Goal: Information Seeking & Learning: Check status

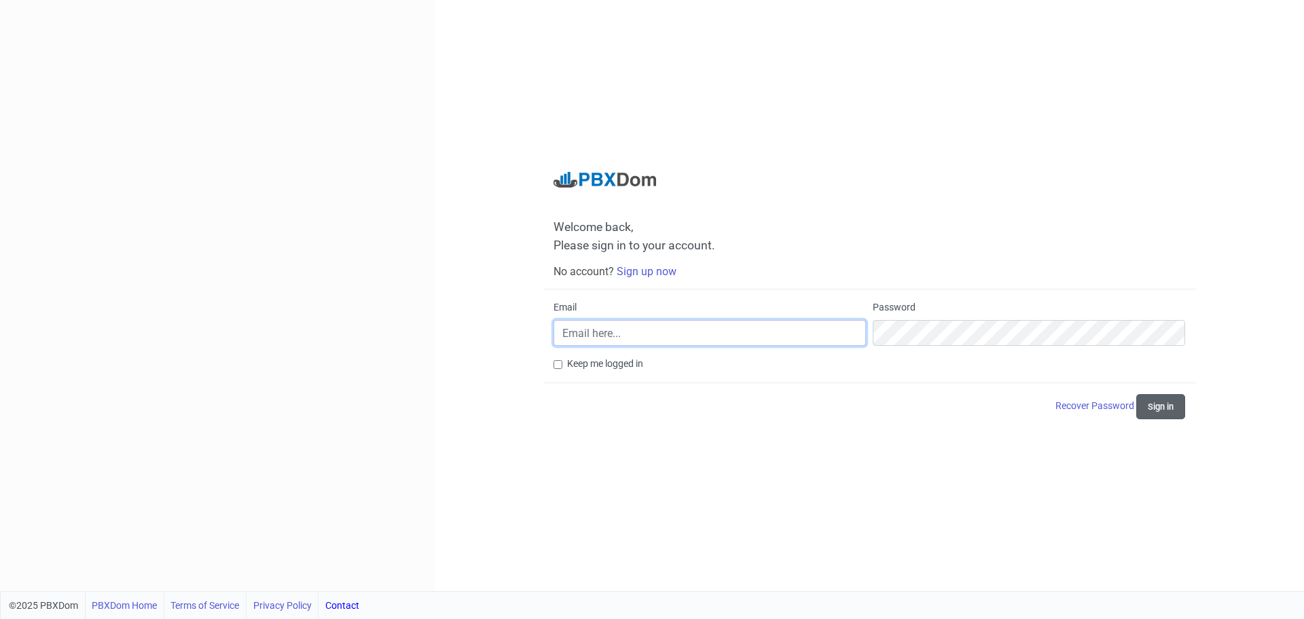
type input "It@suntreeseniorliving.com"
click at [1155, 404] on button "Sign in" at bounding box center [1160, 406] width 49 height 25
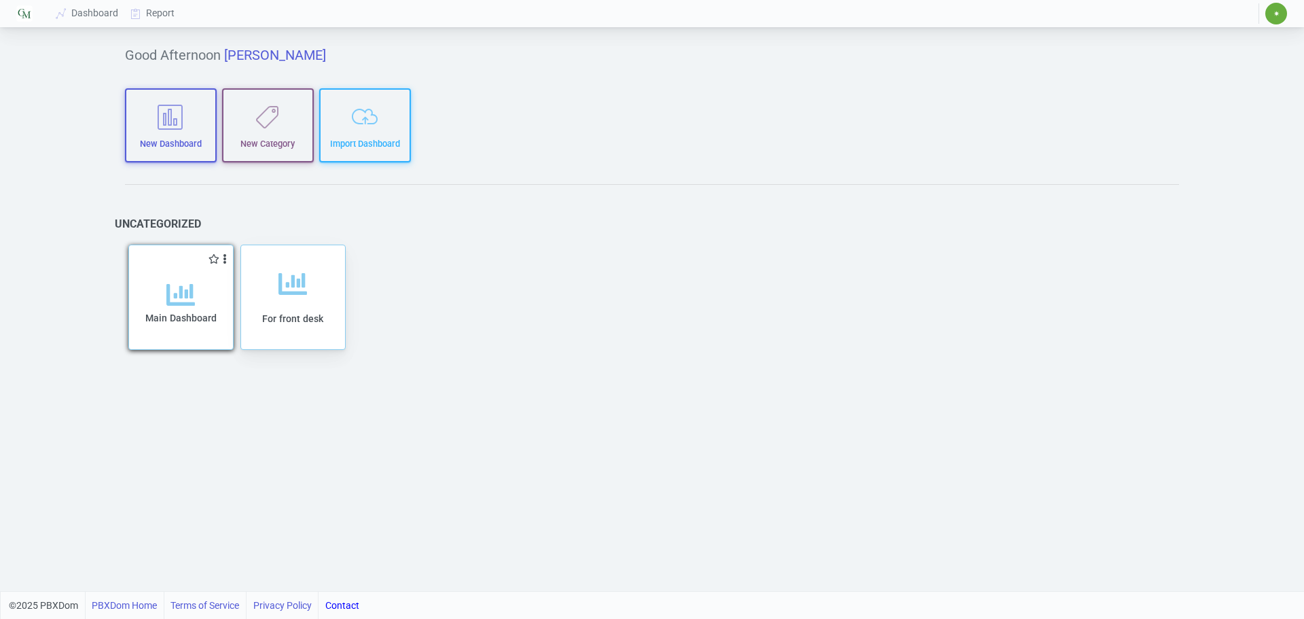
click at [202, 297] on div "Main Dashboard" at bounding box center [181, 314] width 77 height 69
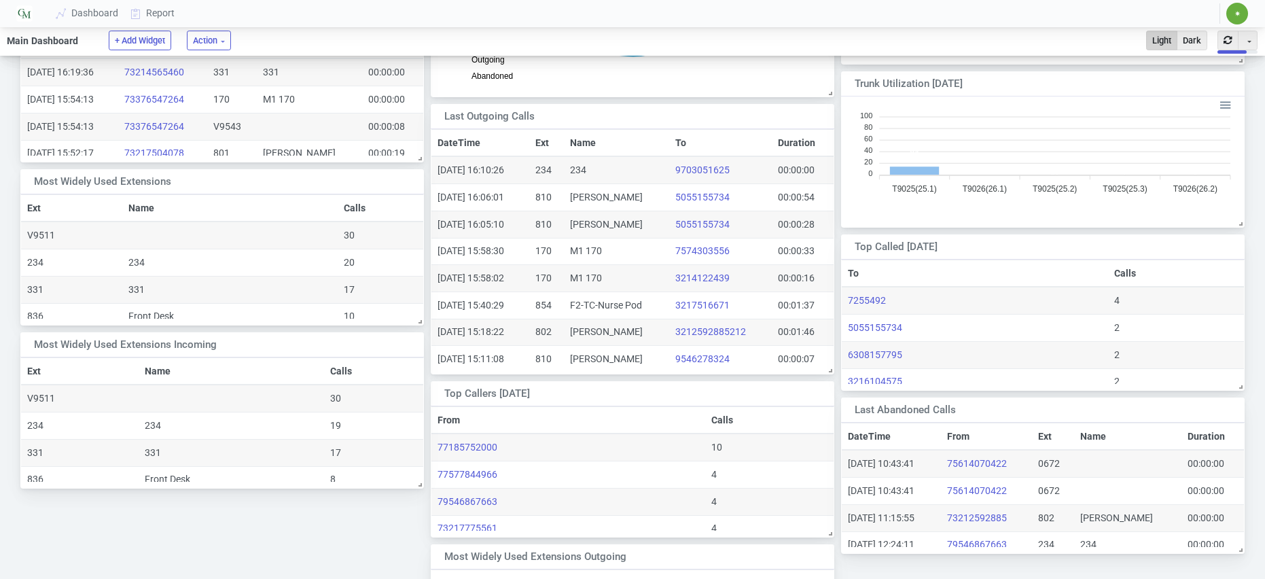
scroll to position [115, 392]
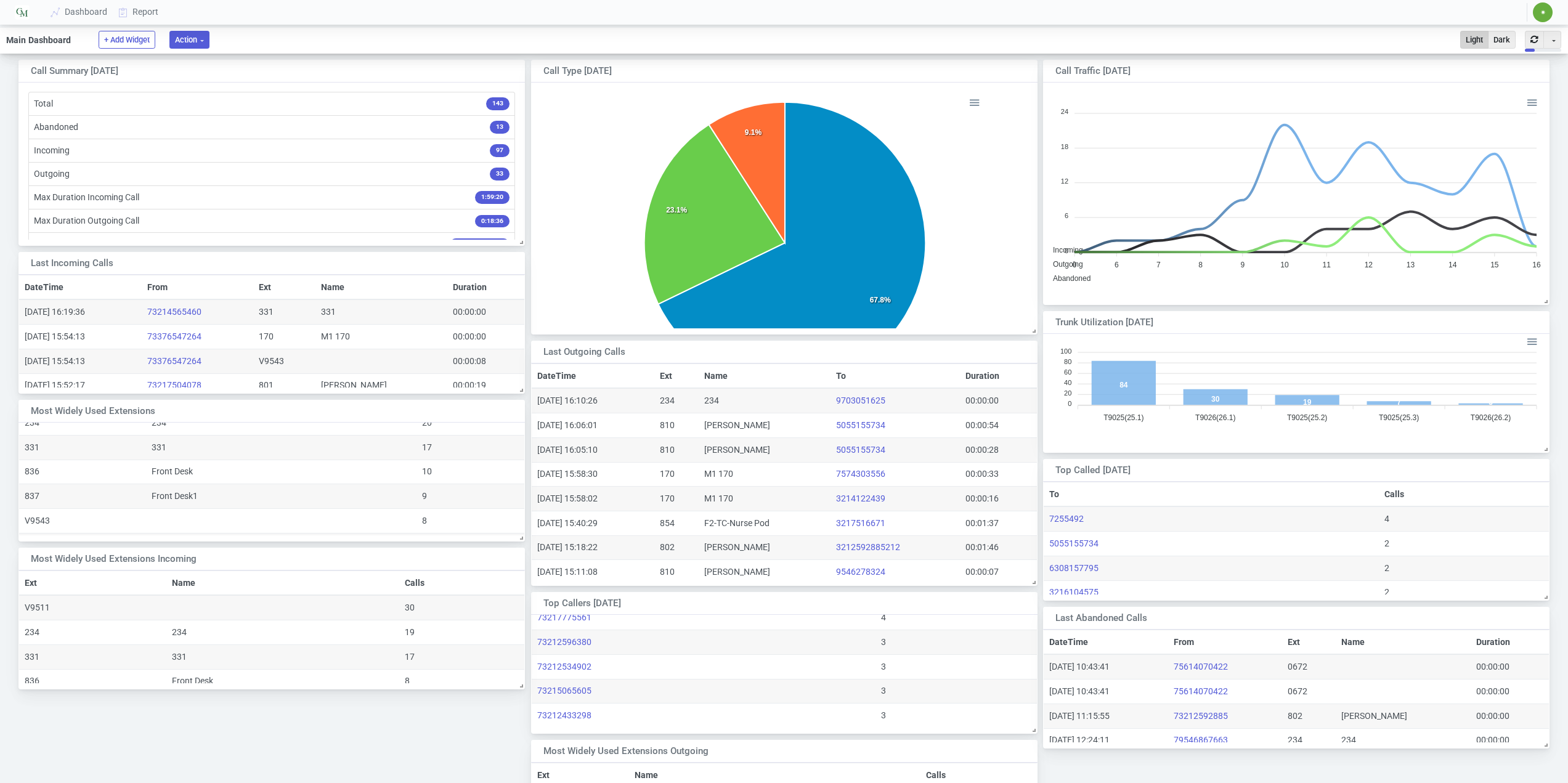
click at [193, 43] on button "Action" at bounding box center [190, 40] width 40 height 18
click at [214, 67] on button "Fullscreen" at bounding box center [244, 65] width 133 height 21
click at [144, 12] on link "Report" at bounding box center [139, 12] width 51 height 23
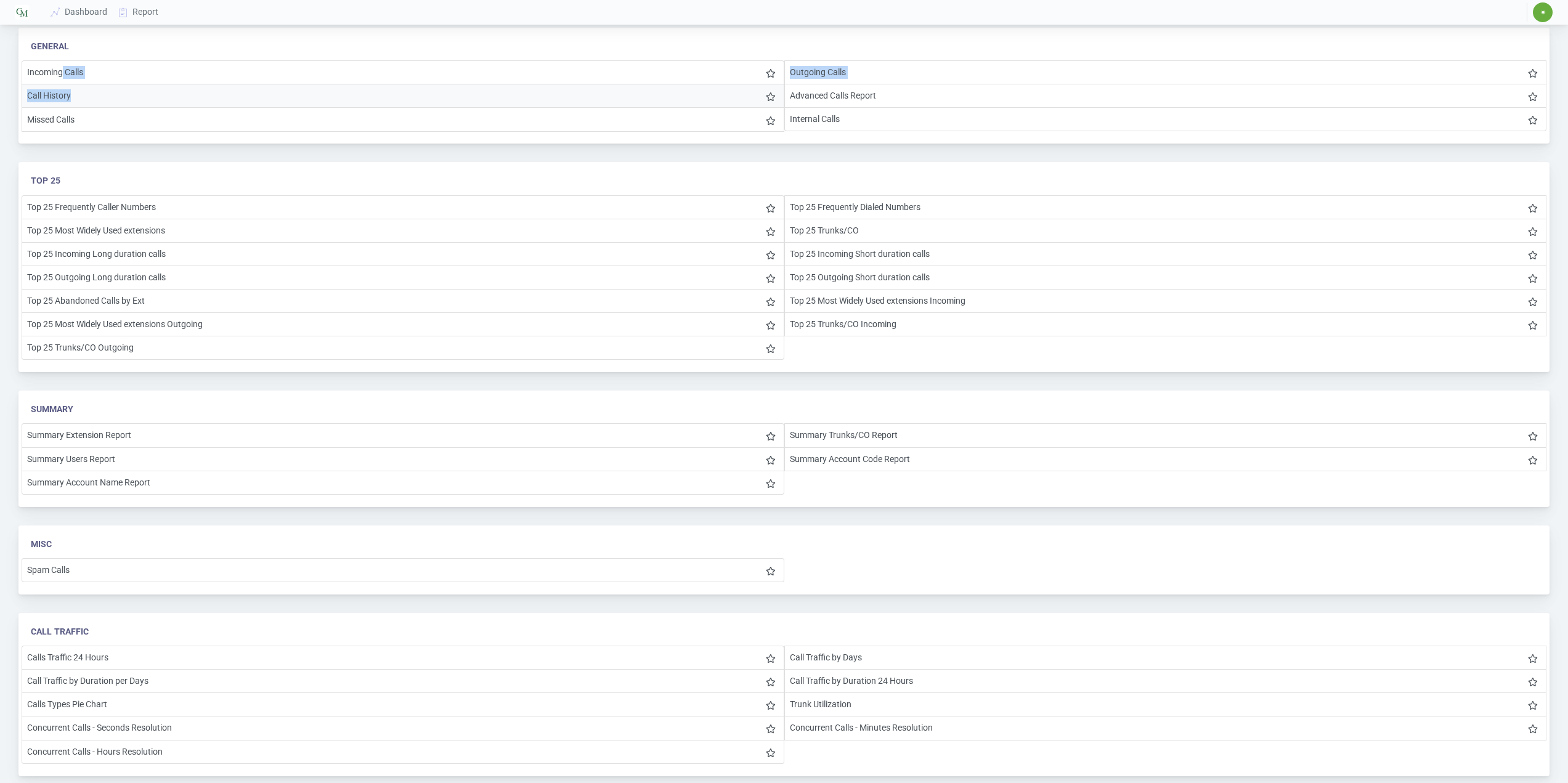
drag, startPoint x: 64, startPoint y: 74, endPoint x: 554, endPoint y: 103, distance: 490.9
click at [121, 93] on ul "Incoming Calls Outgoing Calls Call History Advanced Calls Report Missed Calls I…" at bounding box center [784, 96] width 1525 height 71
click at [810, 73] on li "Outgoing Calls" at bounding box center [1166, 73] width 763 height 24
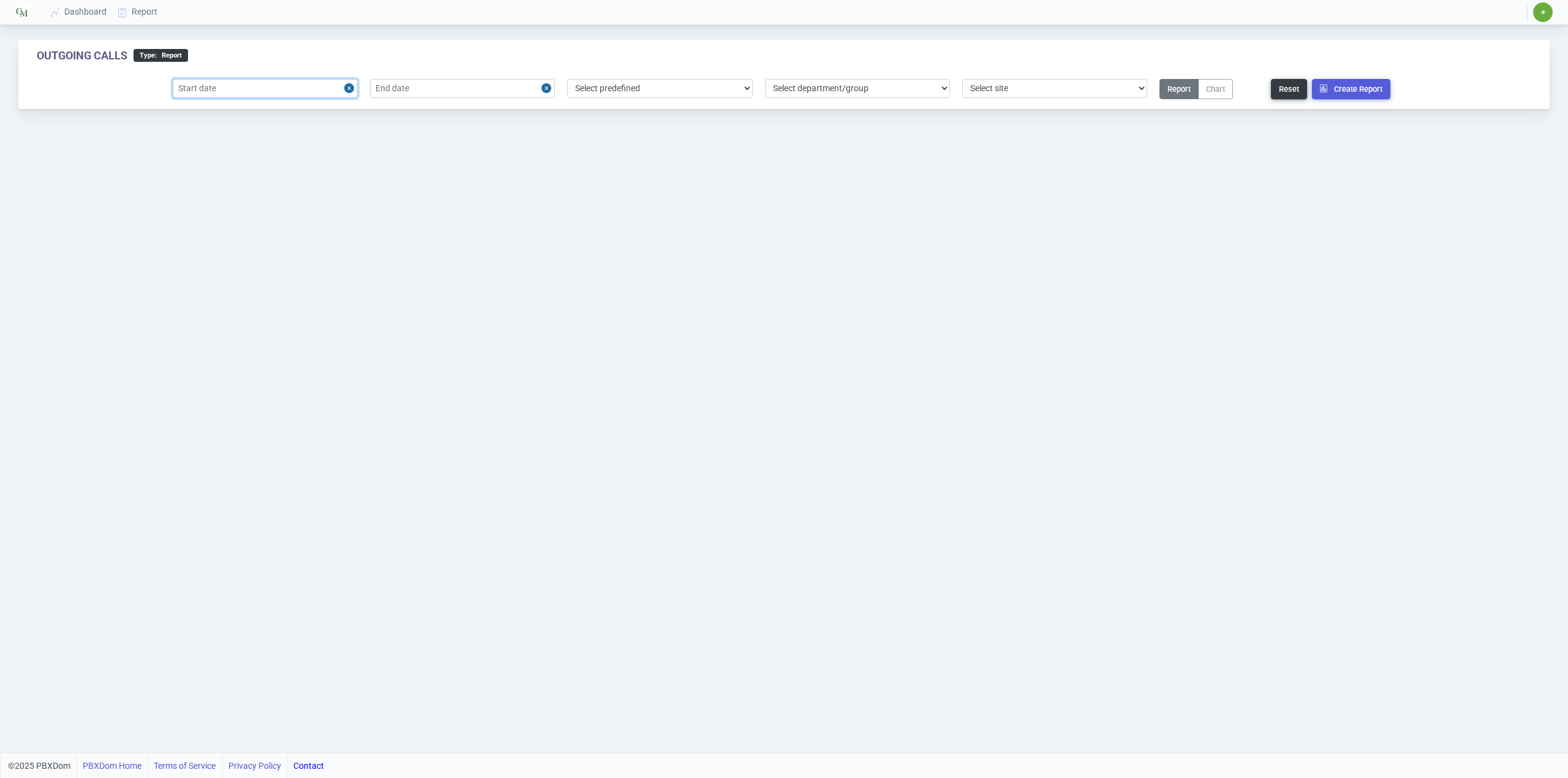
click at [233, 92] on input "text" at bounding box center [265, 88] width 185 height 19
click at [243, 243] on div "27" at bounding box center [246, 243] width 16 height 16
type input "2025-08-27"
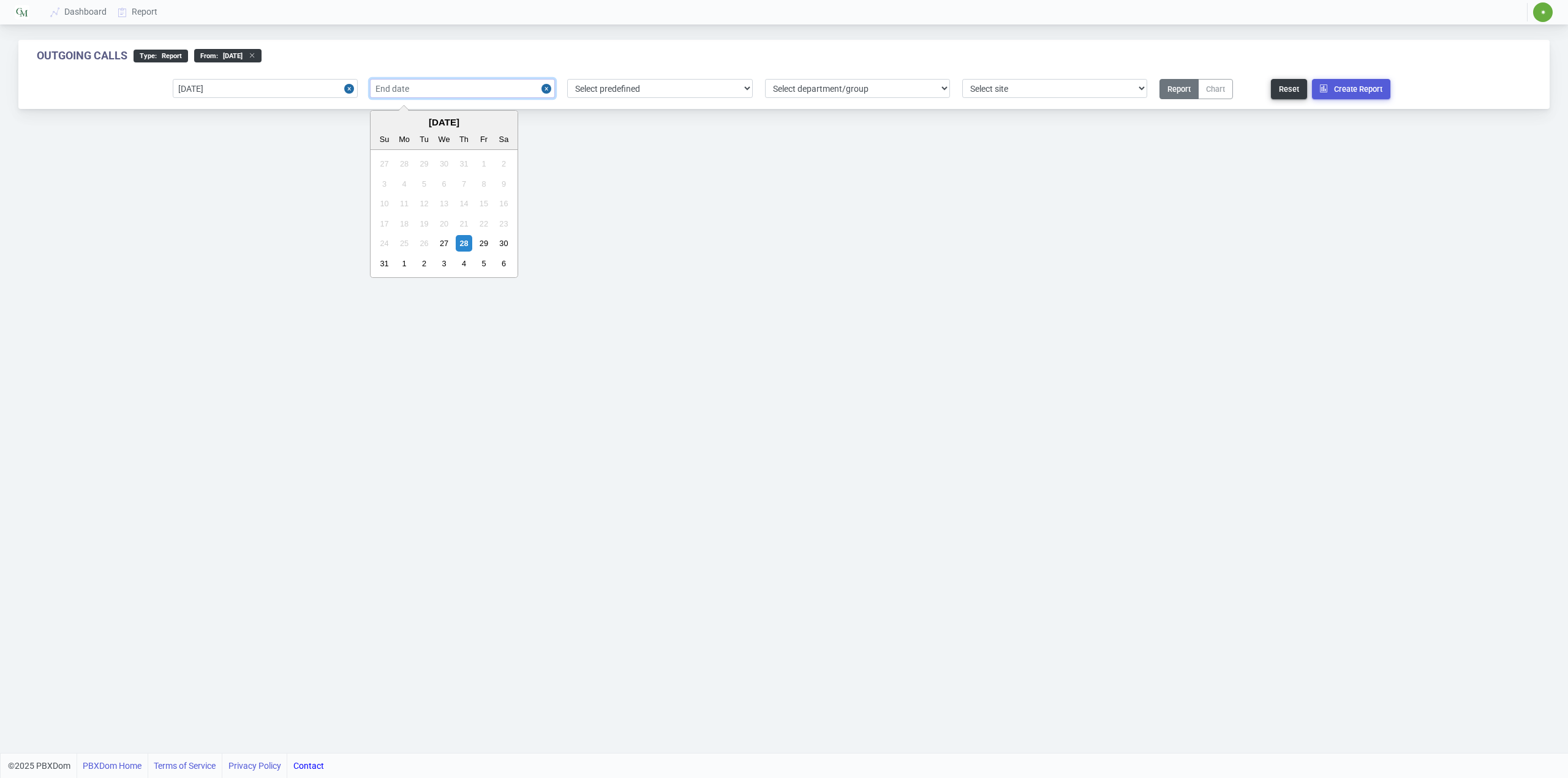
click at [410, 91] on input "text" at bounding box center [462, 88] width 185 height 19
click at [448, 246] on div "27" at bounding box center [444, 243] width 16 height 16
type input "2025-08-27"
click at [657, 83] on select "Select predefined Today Yesterday Current Year Current Month Current Week Previ…" at bounding box center [659, 88] width 185 height 19
click at [836, 131] on div "Outgoing Calls type : Report From : 2025-08-27 to : 2025-08-27 2025-08-27 2025-…" at bounding box center [784, 376] width 1568 height 753
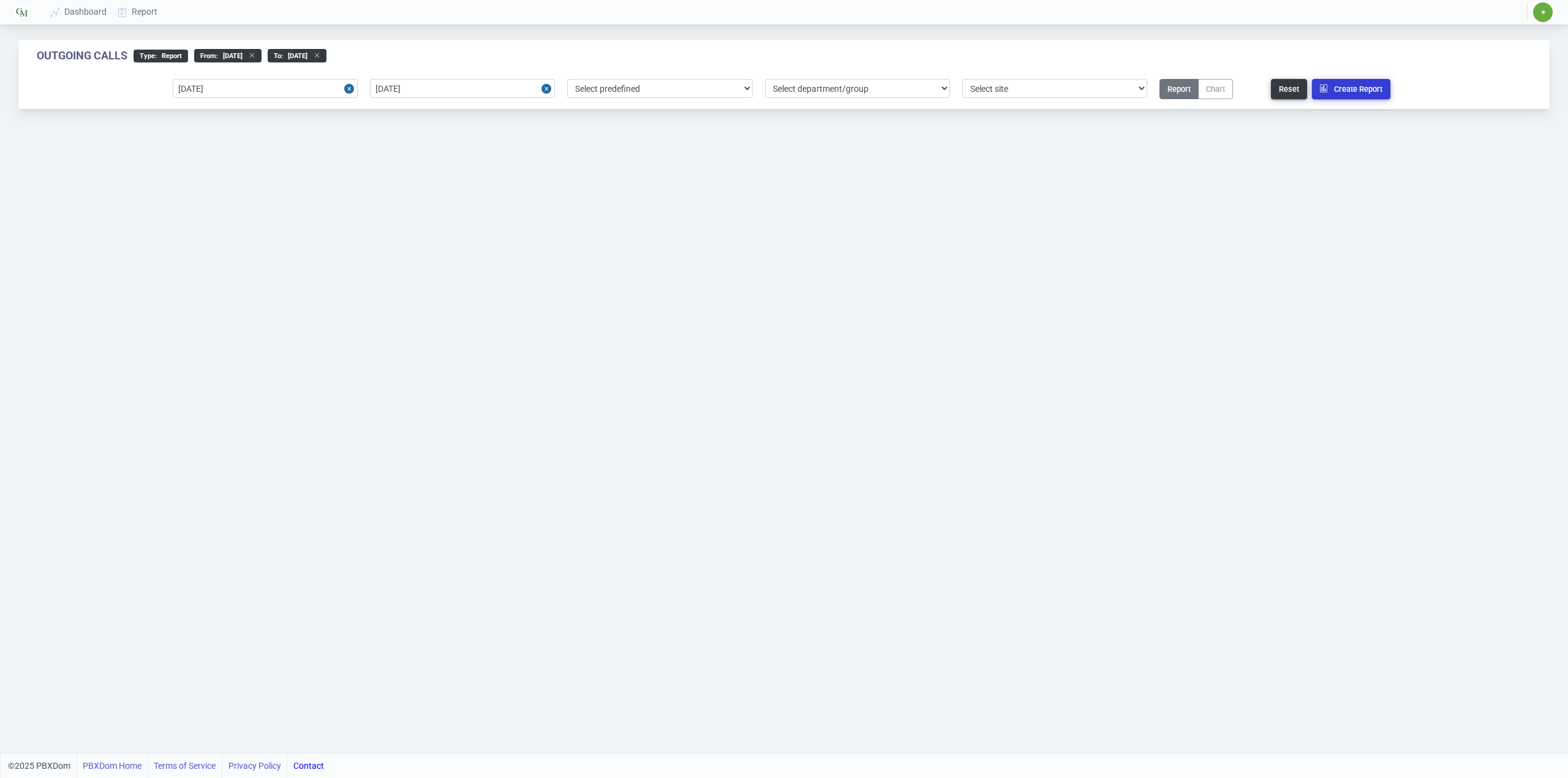
click at [1175, 87] on button "Create Report" at bounding box center [1351, 89] width 78 height 20
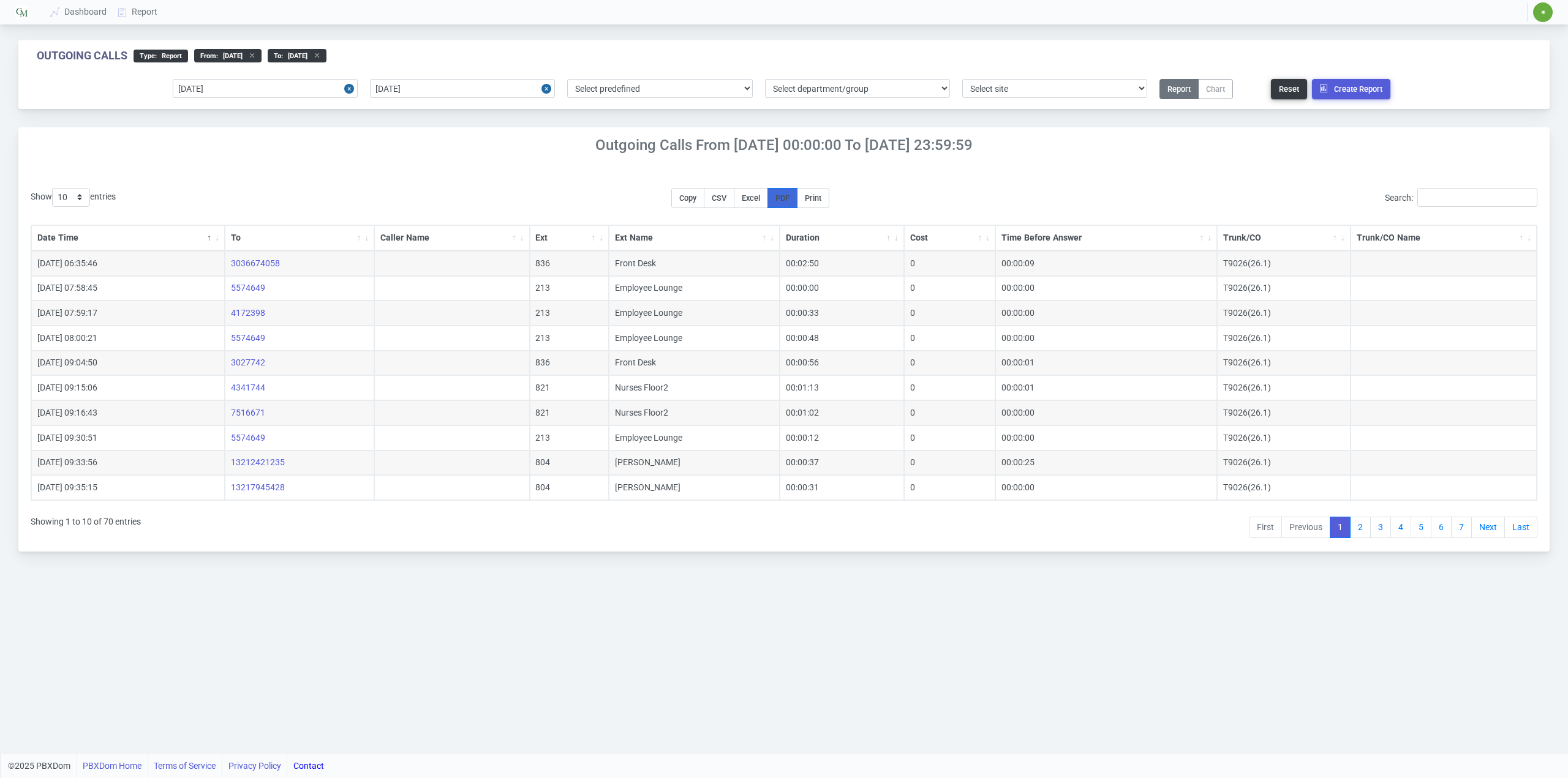
click at [789, 196] on span "PDF" at bounding box center [783, 198] width 14 height 9
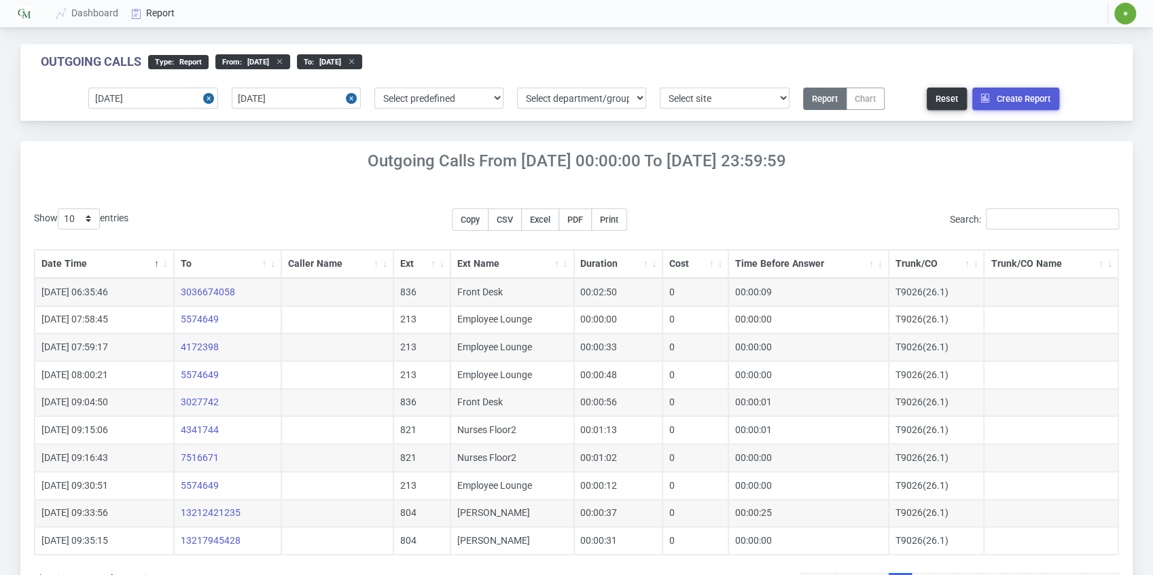
click at [153, 16] on link "Report" at bounding box center [153, 13] width 56 height 25
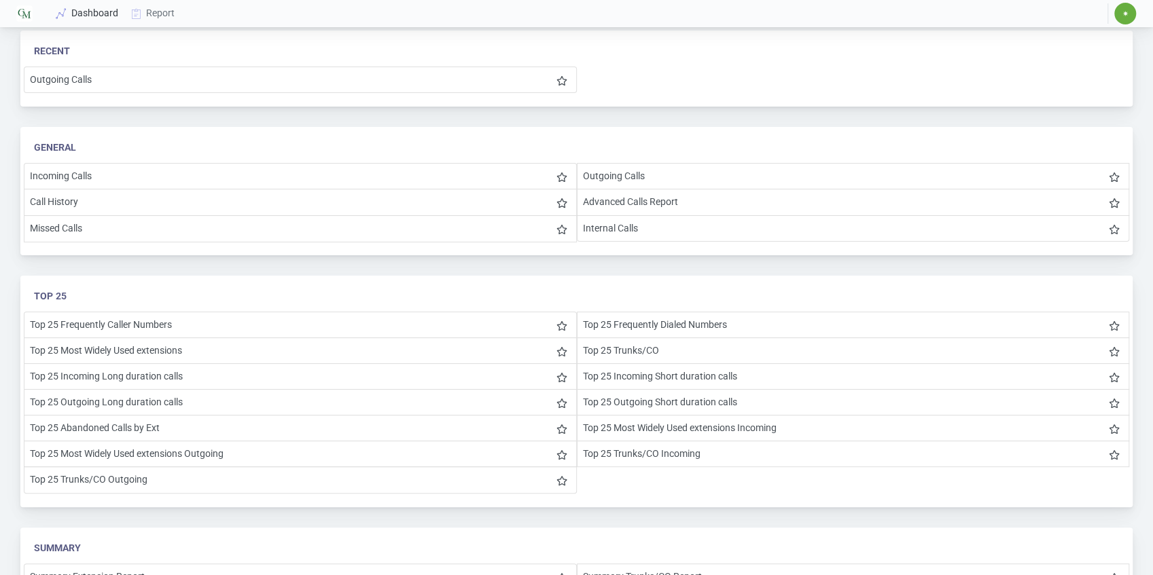
click at [90, 12] on link "Dashboard" at bounding box center [87, 13] width 75 height 25
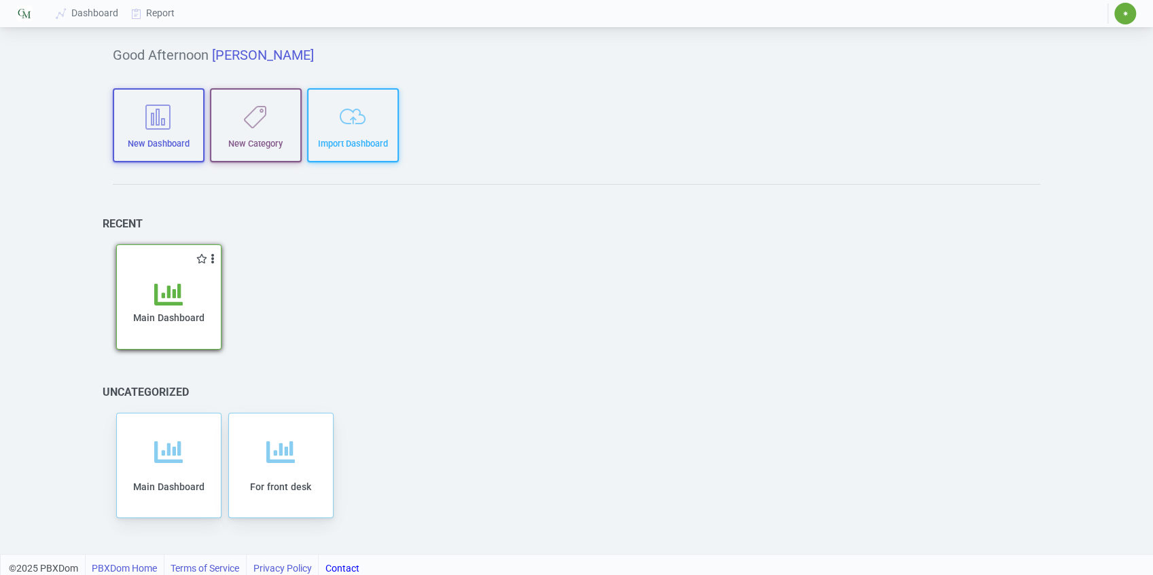
click at [185, 291] on div "Main Dashboard" at bounding box center [168, 314] width 77 height 69
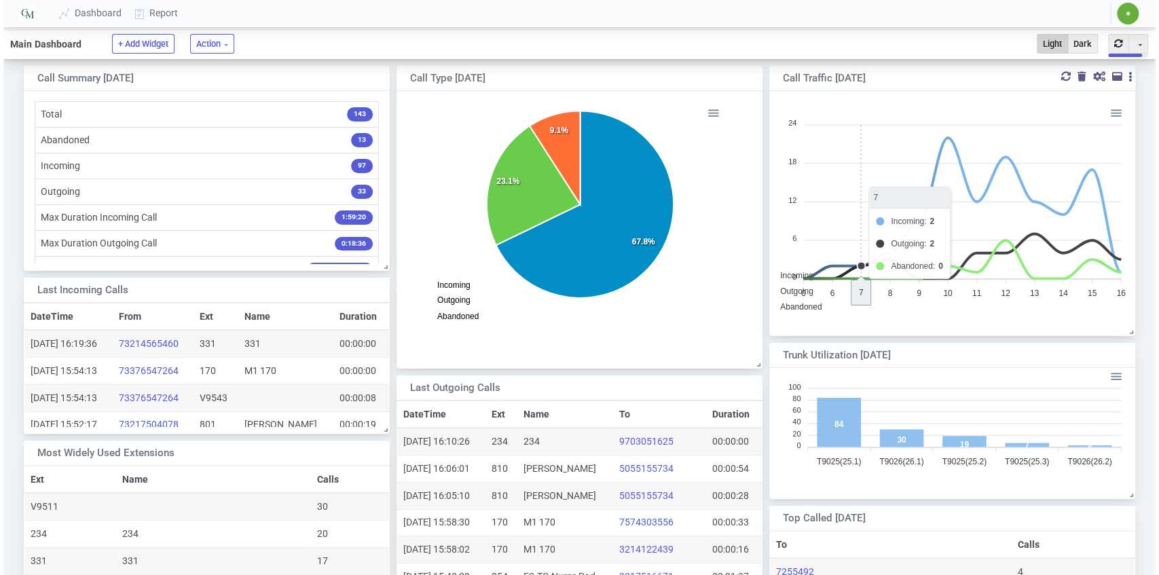
scroll to position [232, 357]
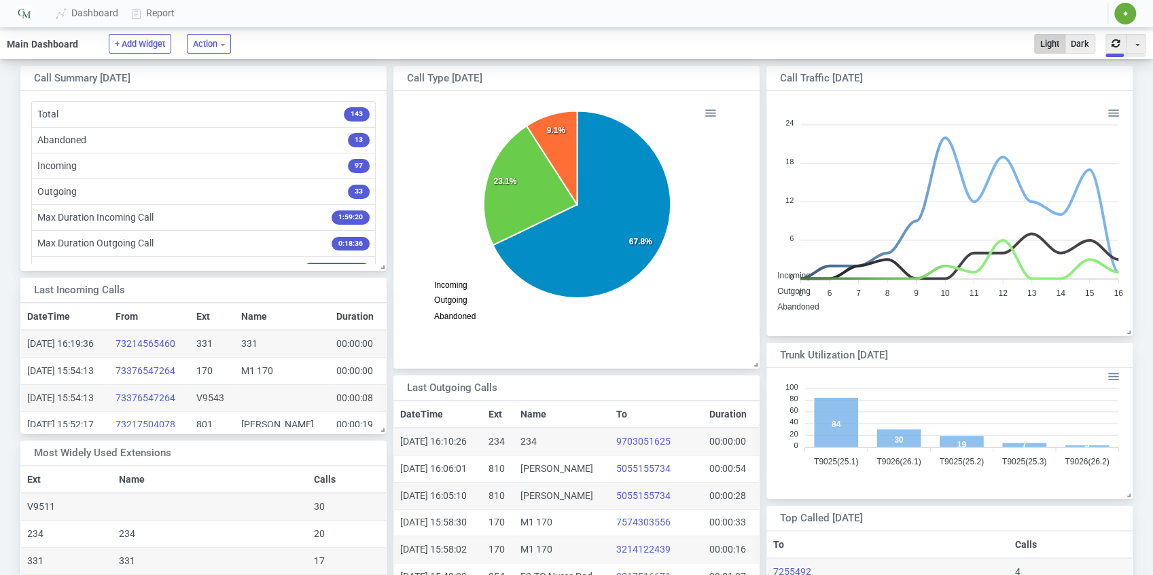
click at [1122, 18] on span "✷" at bounding box center [1125, 14] width 6 height 8
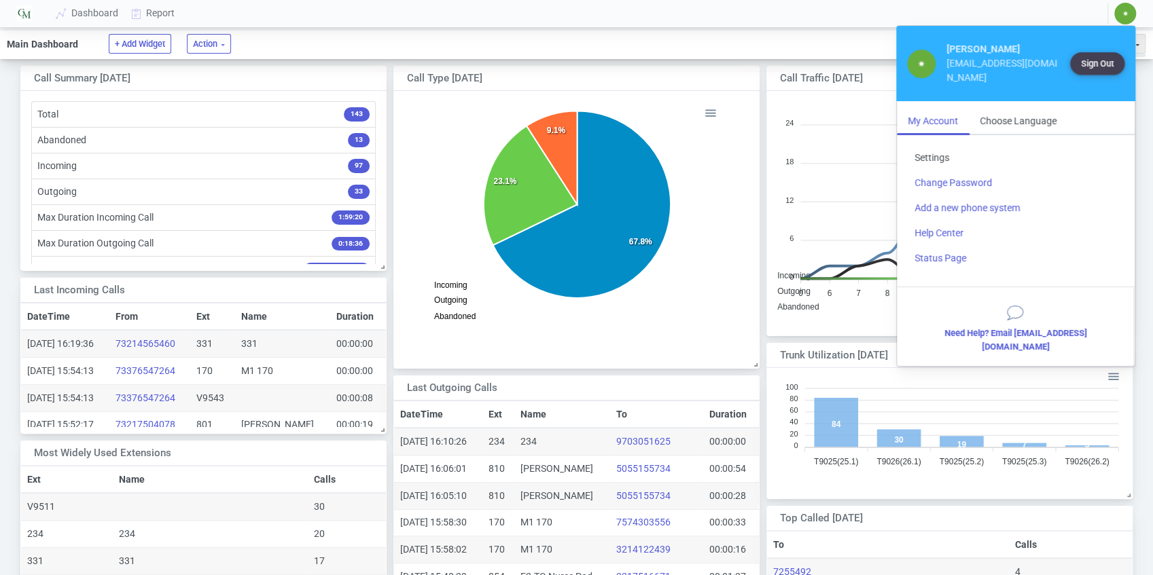
click at [935, 145] on link "Settings" at bounding box center [1015, 157] width 224 height 25
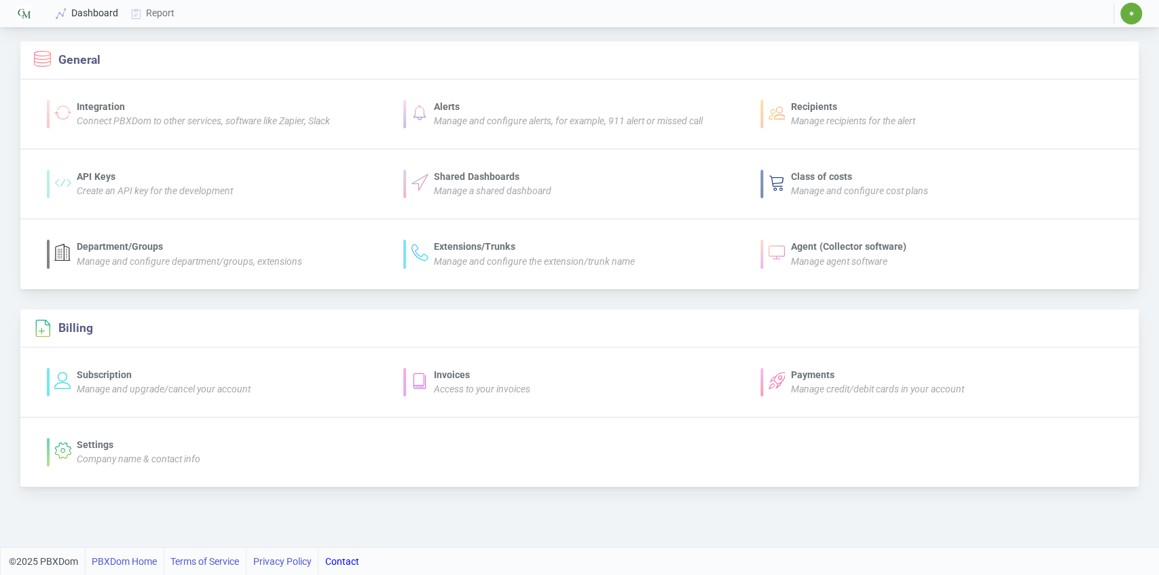
click at [94, 11] on link "Dashboard" at bounding box center [87, 13] width 75 height 25
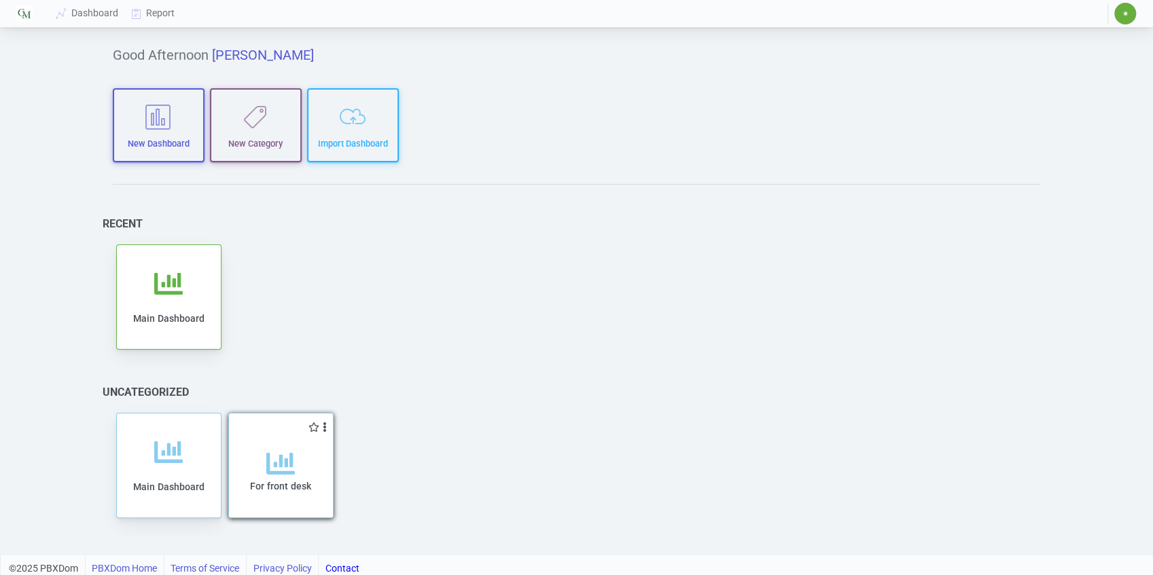
click at [283, 482] on span "For front desk" at bounding box center [280, 486] width 61 height 11
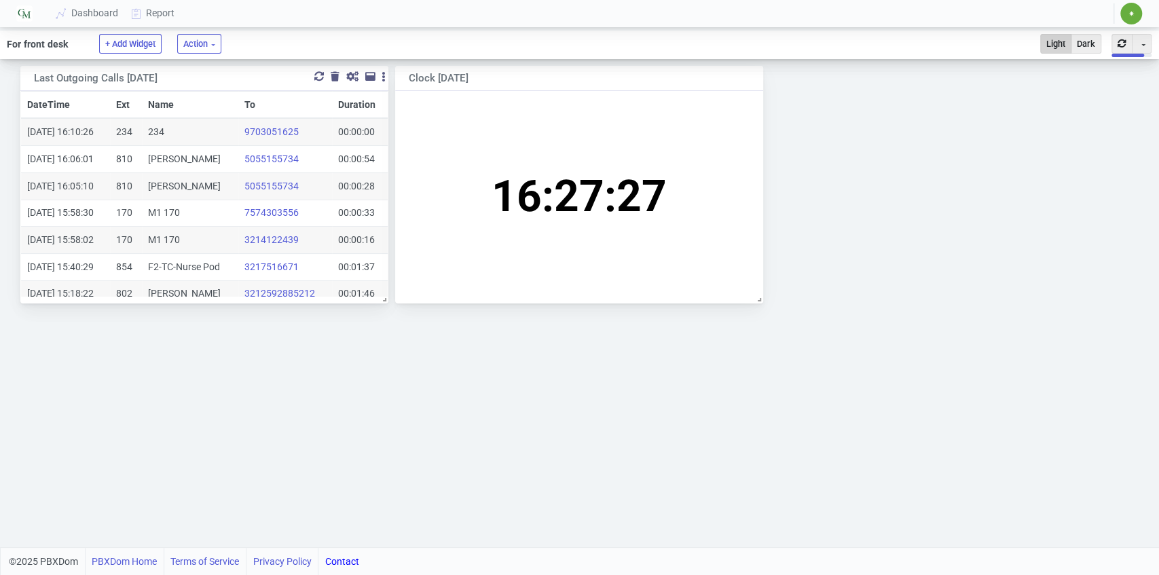
click at [383, 75] on div "Toggle Dropdown" at bounding box center [383, 77] width 3 height 10
click at [382, 75] on div "Toggle Dropdown" at bounding box center [383, 77] width 3 height 10
click at [350, 75] on div at bounding box center [352, 77] width 12 height 10
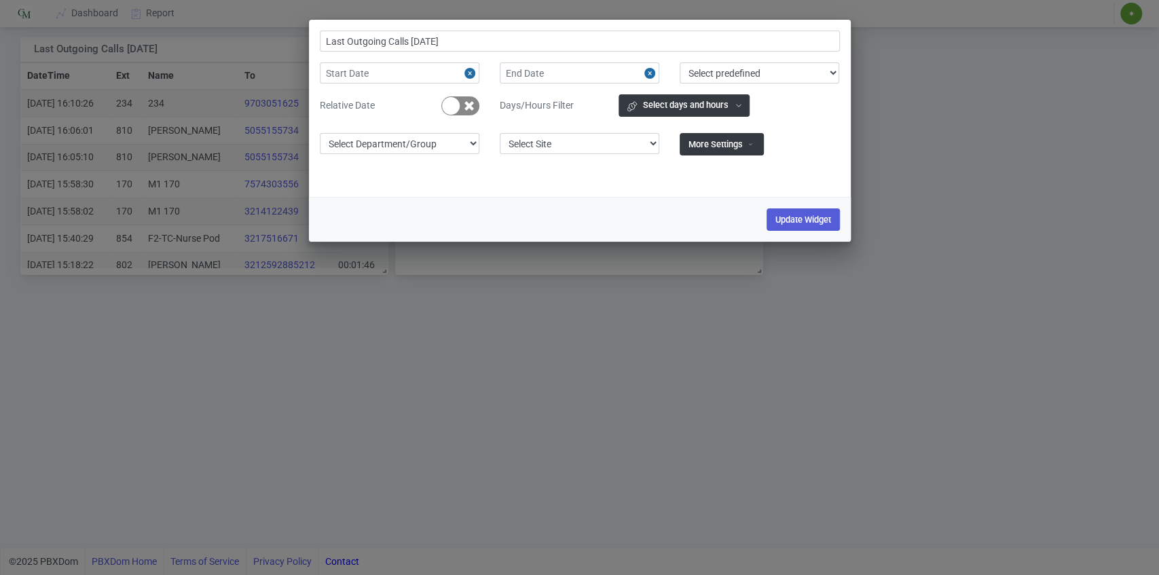
click at [943, 88] on div "Last Outgoing Calls Today Select predefined Today Yesterday Current Year Curren…" at bounding box center [579, 287] width 1159 height 575
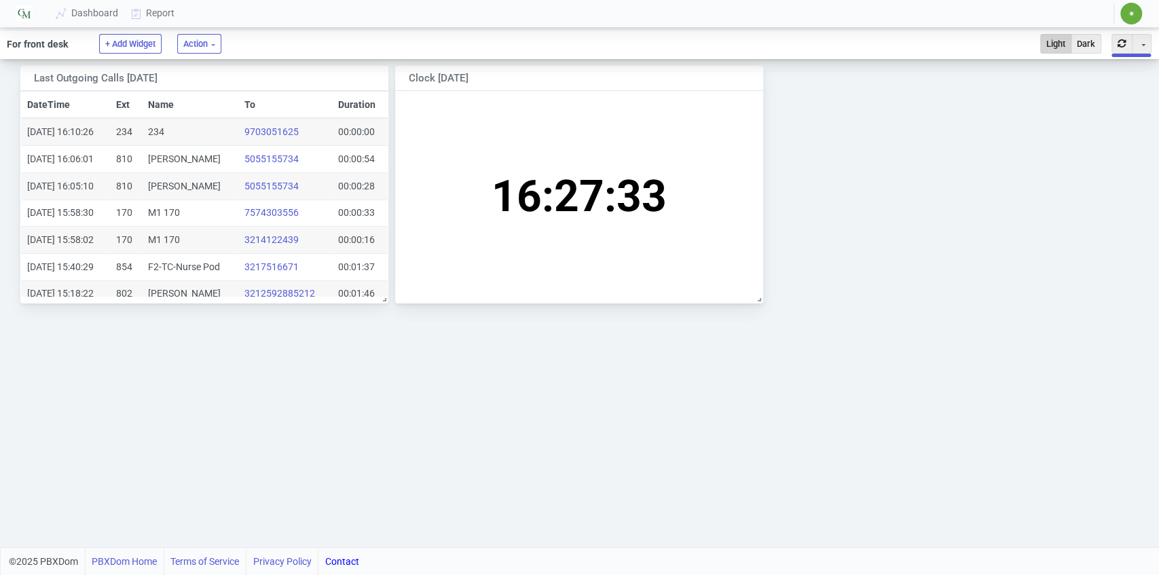
click at [24, 12] on img at bounding box center [24, 13] width 16 height 16
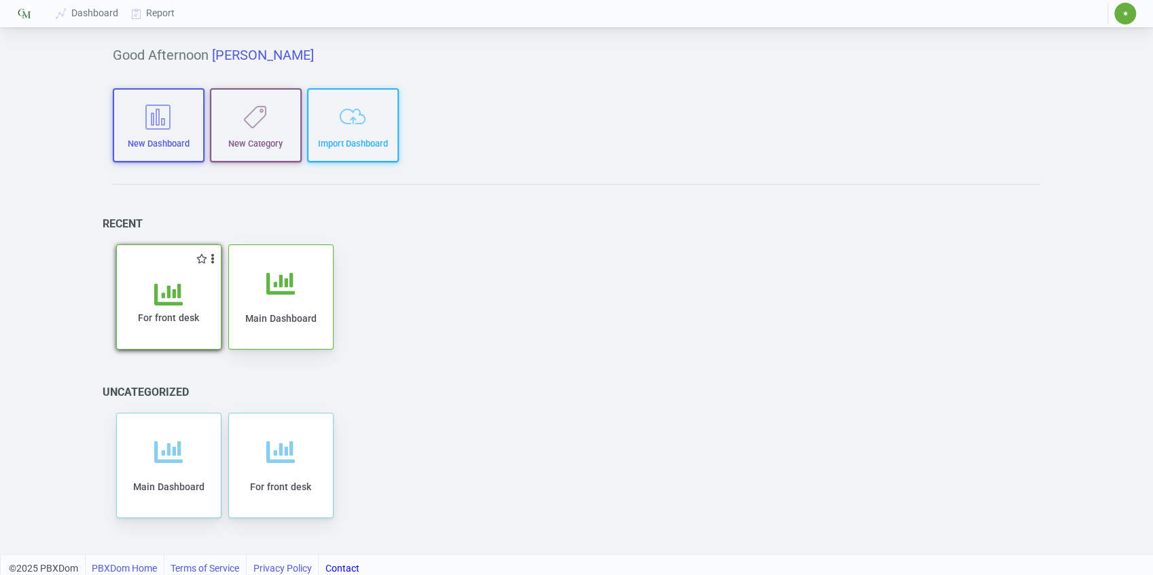
click at [180, 304] on icon at bounding box center [168, 294] width 29 height 29
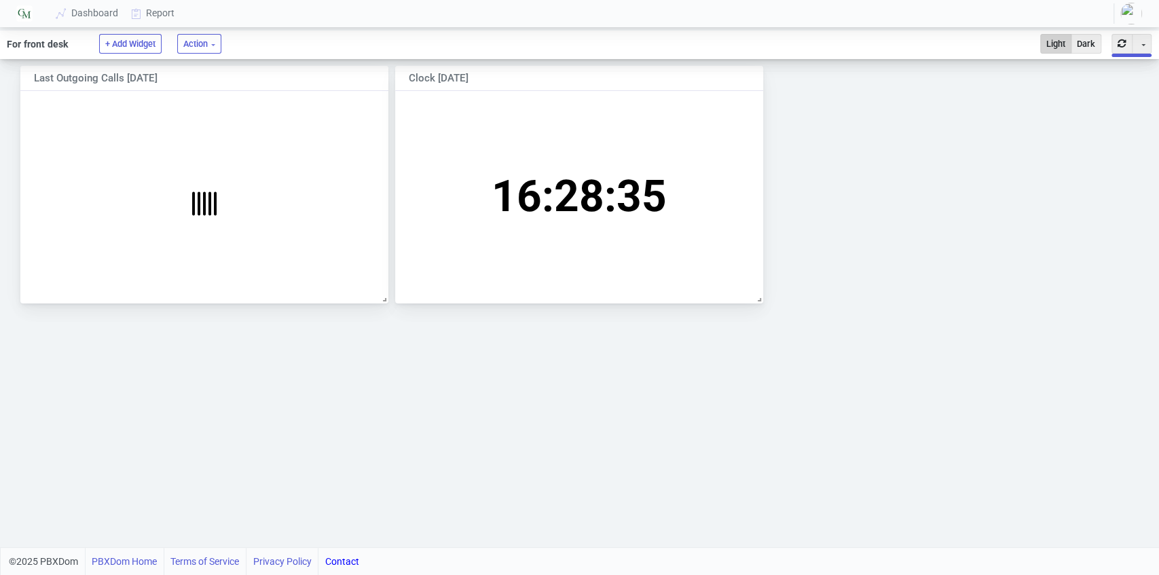
scroll to position [64, 188]
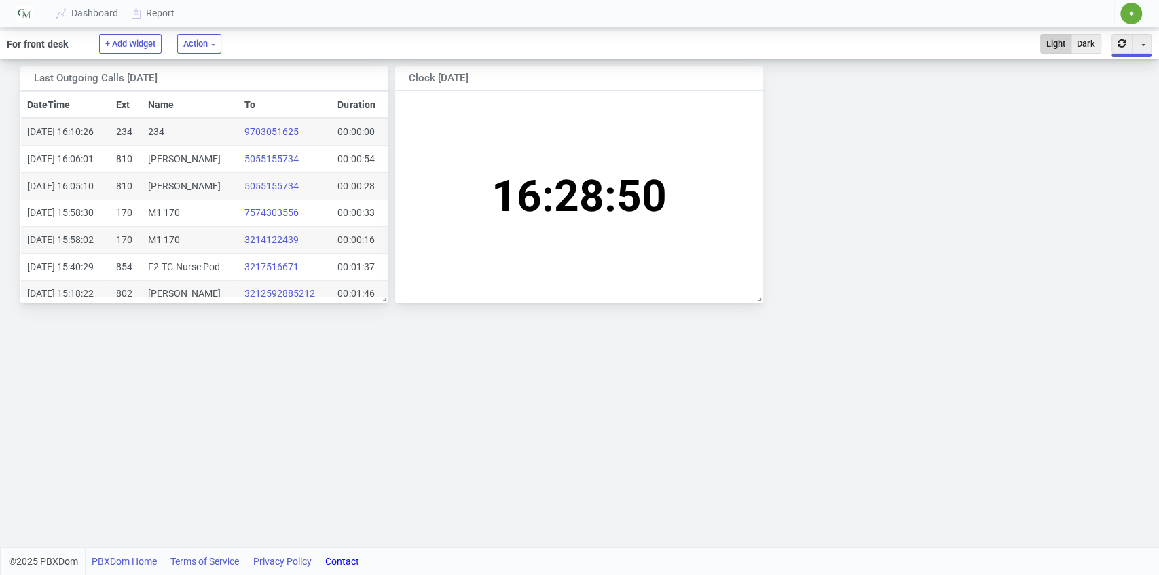
scroll to position [64, 188]
click at [1121, 41] on button "button" at bounding box center [1122, 44] width 21 height 20
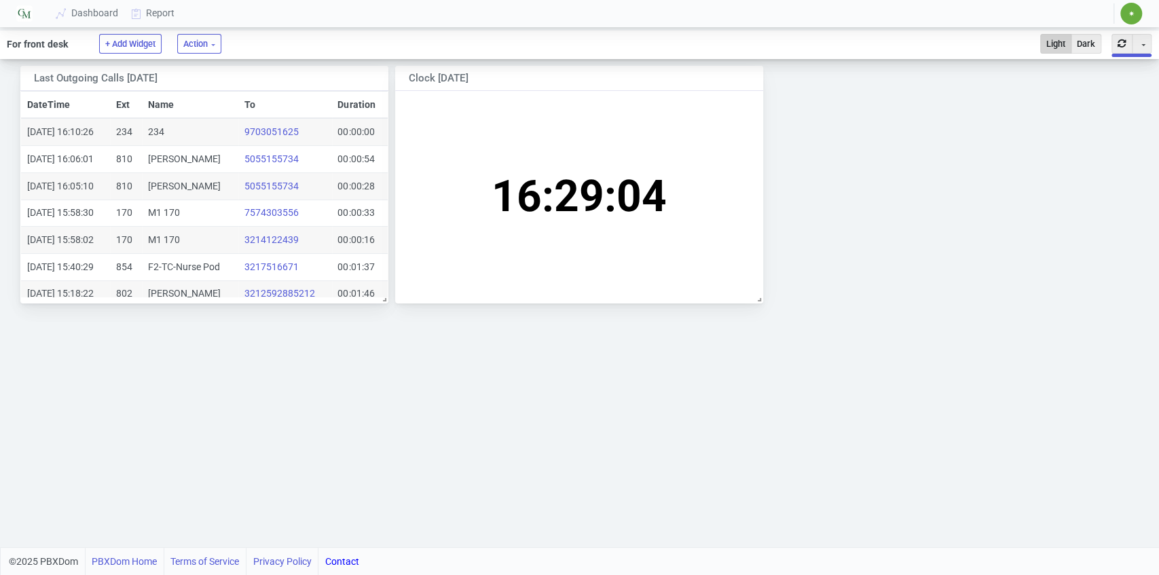
click at [1121, 41] on button "button" at bounding box center [1122, 44] width 21 height 20
click at [1129, 42] on button "button" at bounding box center [1122, 44] width 21 height 20
click at [1097, 43] on button "Dark" at bounding box center [1086, 44] width 31 height 20
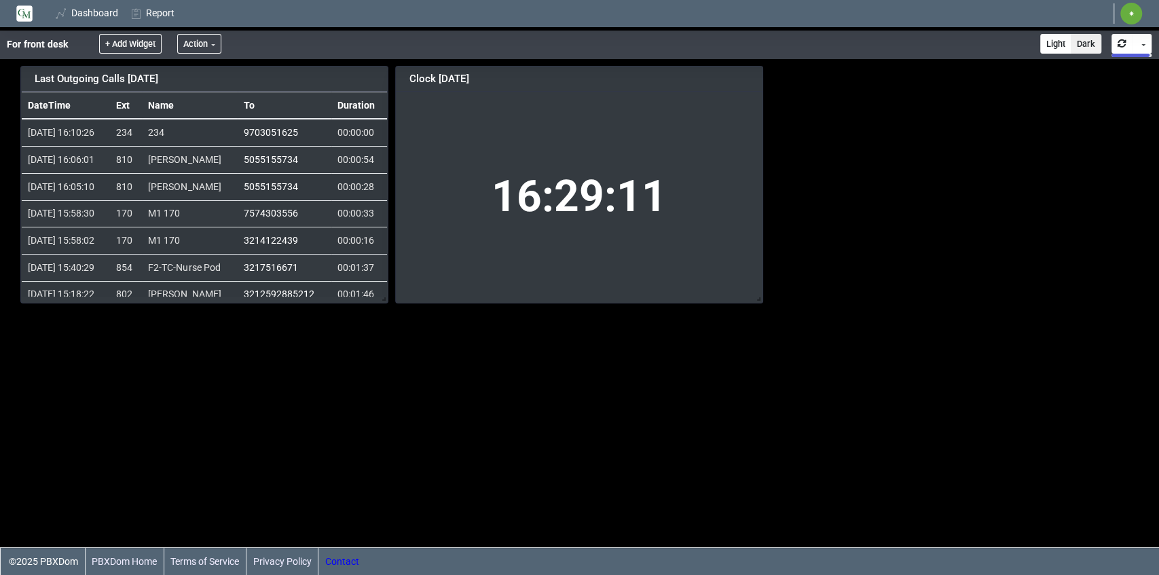
click at [1121, 42] on button "button" at bounding box center [1122, 44] width 21 height 20
click at [81, 8] on link "Dashboard" at bounding box center [87, 13] width 75 height 25
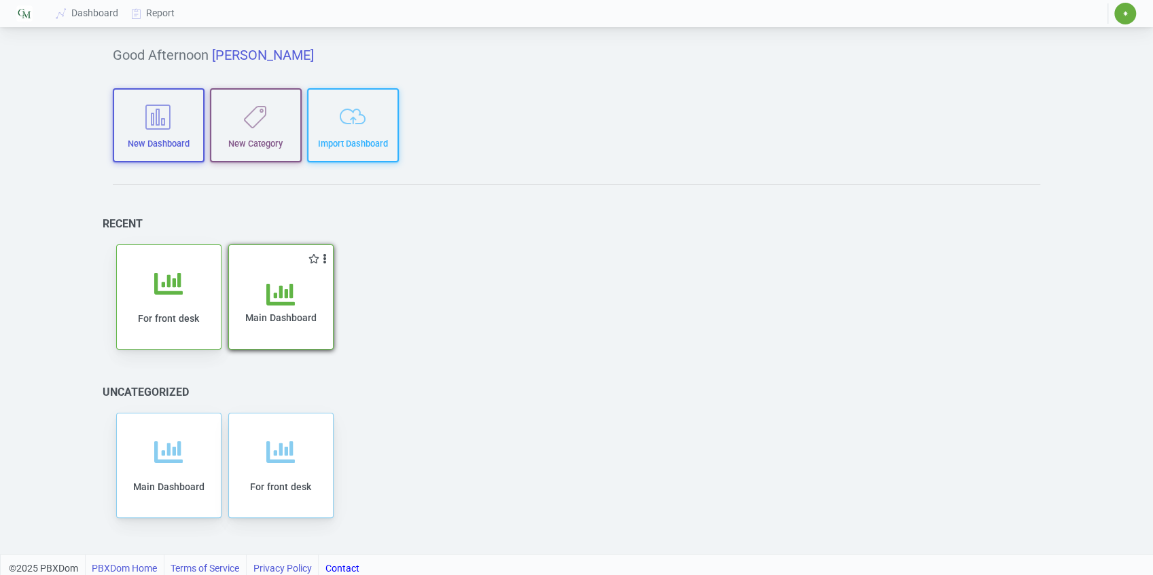
click at [279, 316] on span "Main Dashboard" at bounding box center [280, 317] width 71 height 11
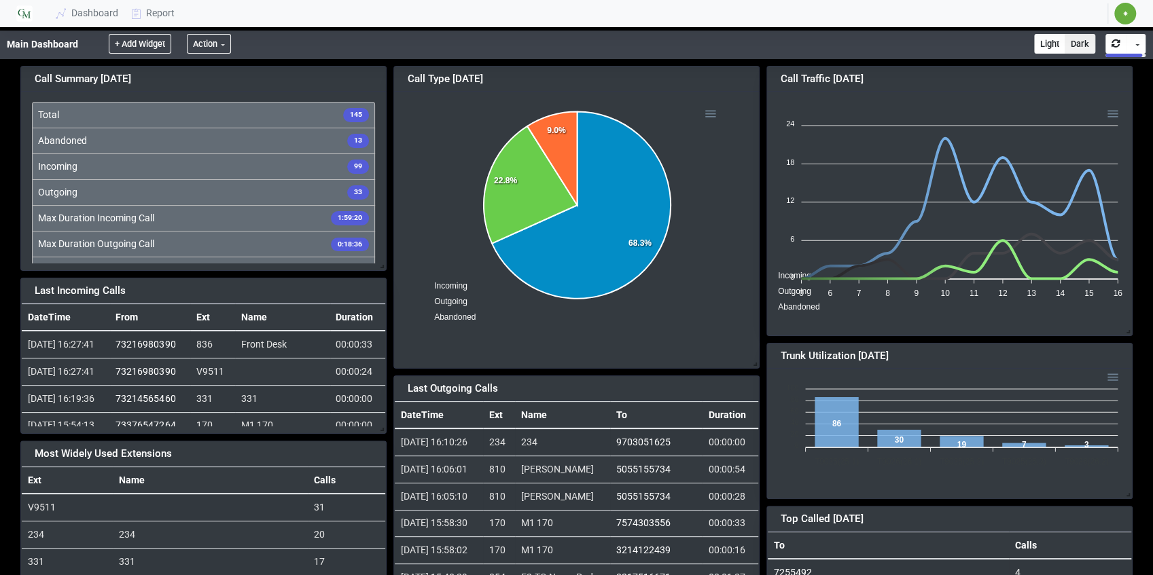
click at [1046, 41] on button "Light" at bounding box center [1049, 44] width 31 height 20
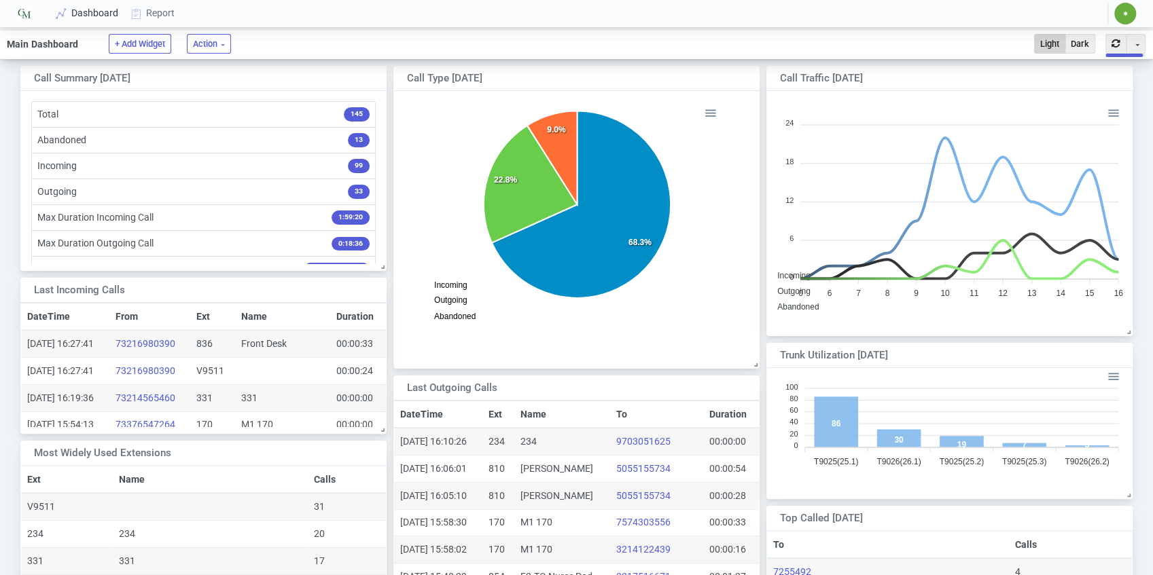
click at [96, 12] on link "Dashboard" at bounding box center [87, 13] width 75 height 25
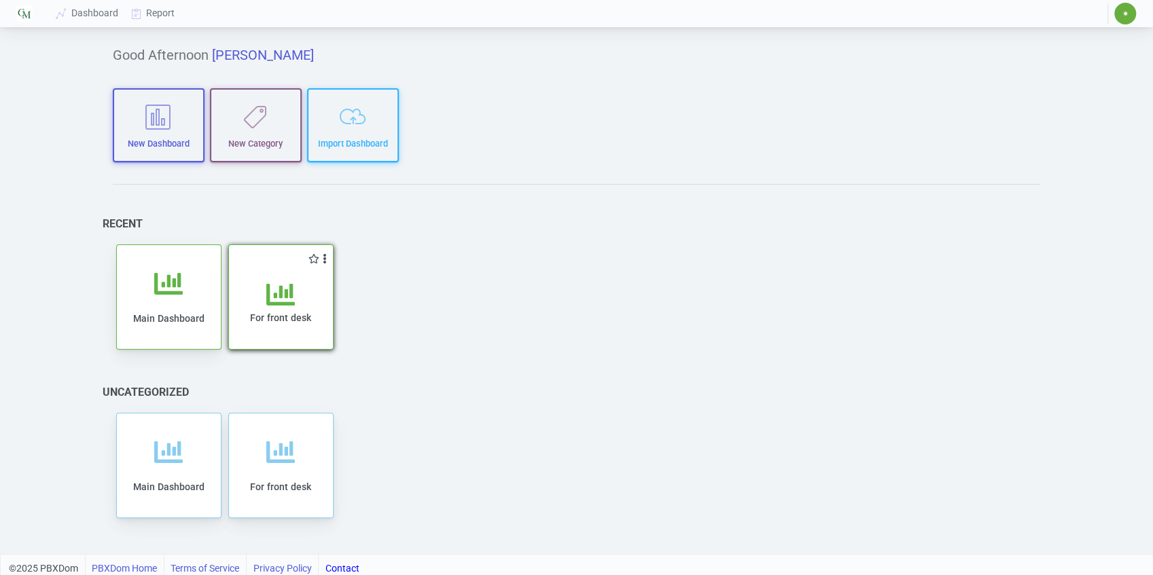
click at [278, 315] on span "For front desk" at bounding box center [280, 317] width 61 height 11
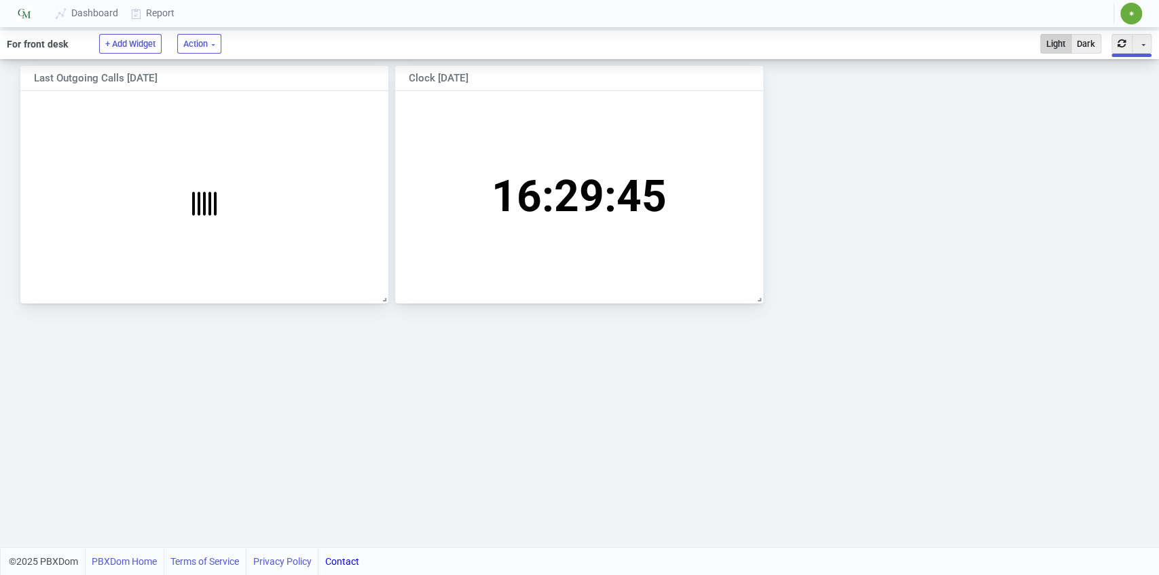
scroll to position [64, 188]
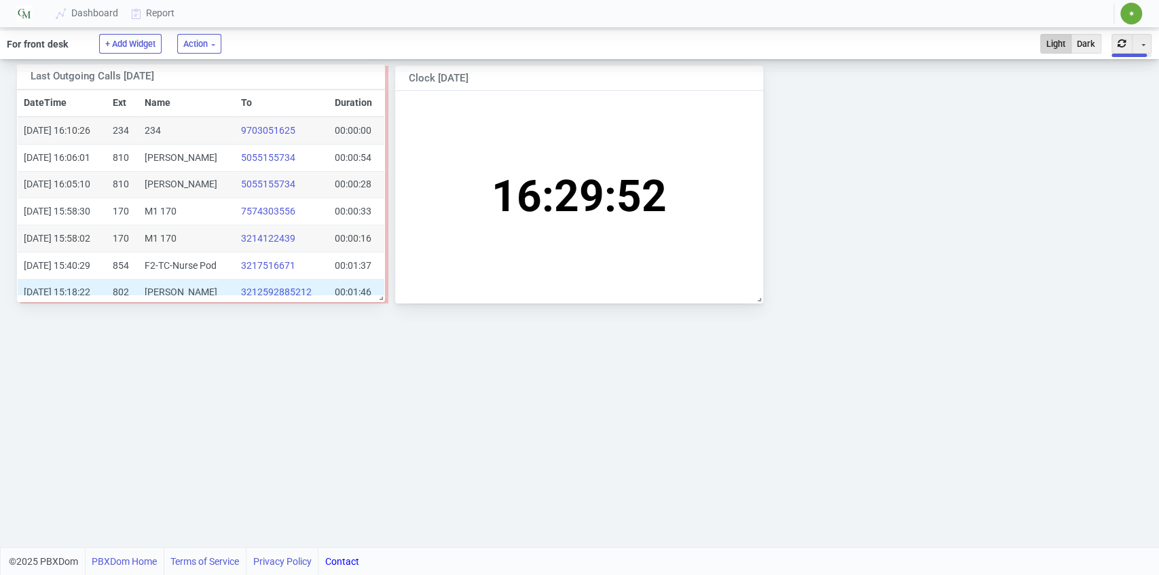
drag, startPoint x: 202, startPoint y: 292, endPoint x: 213, endPoint y: 291, distance: 11.0
click at [213, 291] on td "[PERSON_NAME]" at bounding box center [187, 292] width 96 height 27
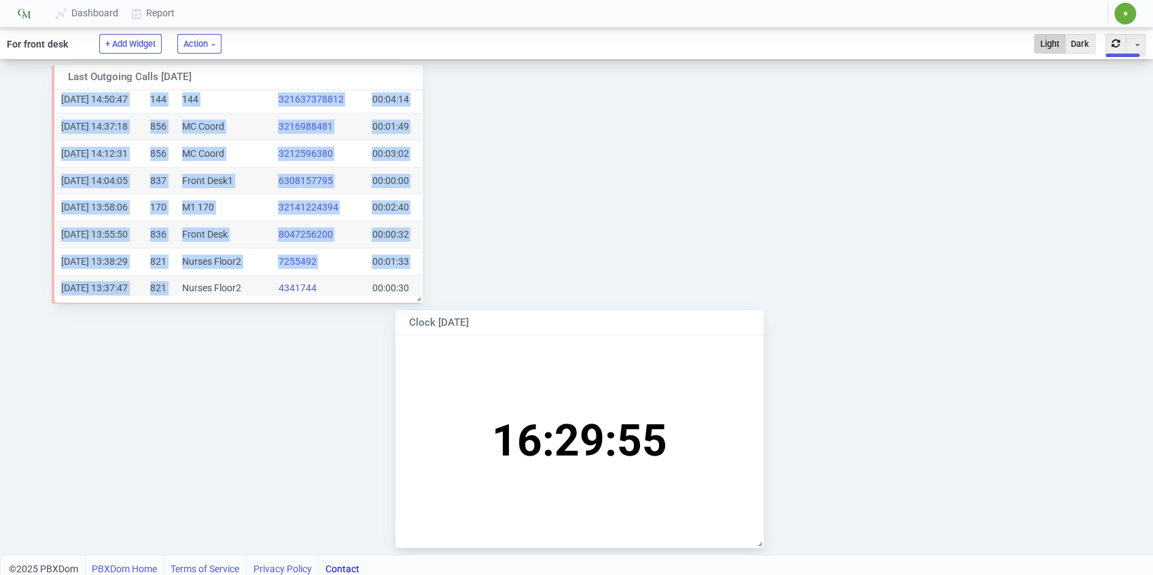
drag, startPoint x: 163, startPoint y: 291, endPoint x: 197, endPoint y: 288, distance: 34.1
click at [197, 289] on tbody "2025-08-28 16:10:26 234 234 9703051625 00:00:00 2025-08-28 16:06:01 810 Cindy 5…" at bounding box center [238, 139] width 367 height 593
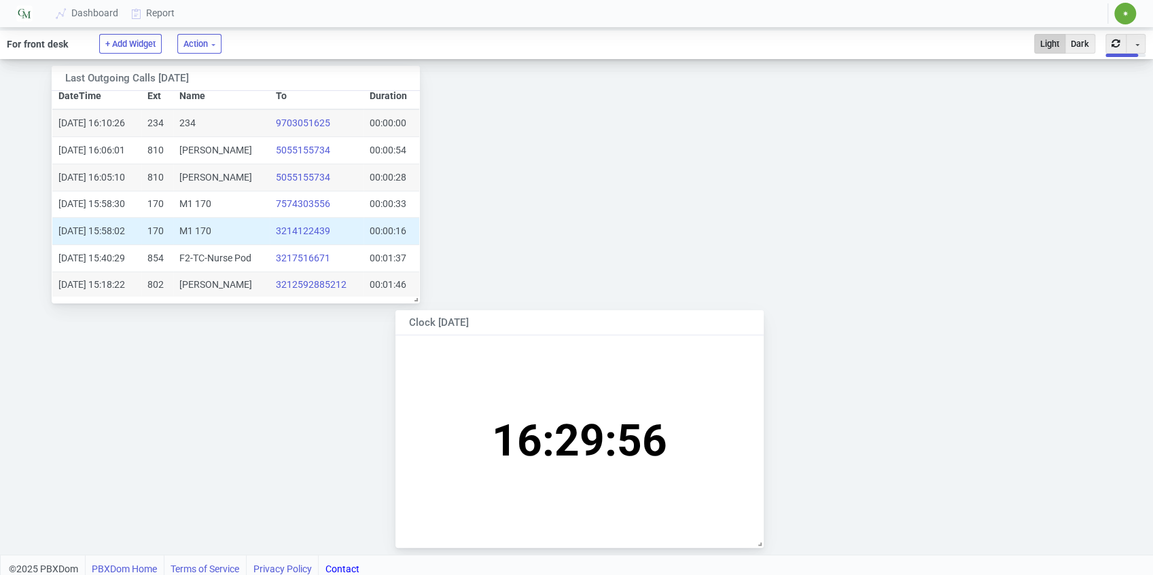
scroll to position [0, 0]
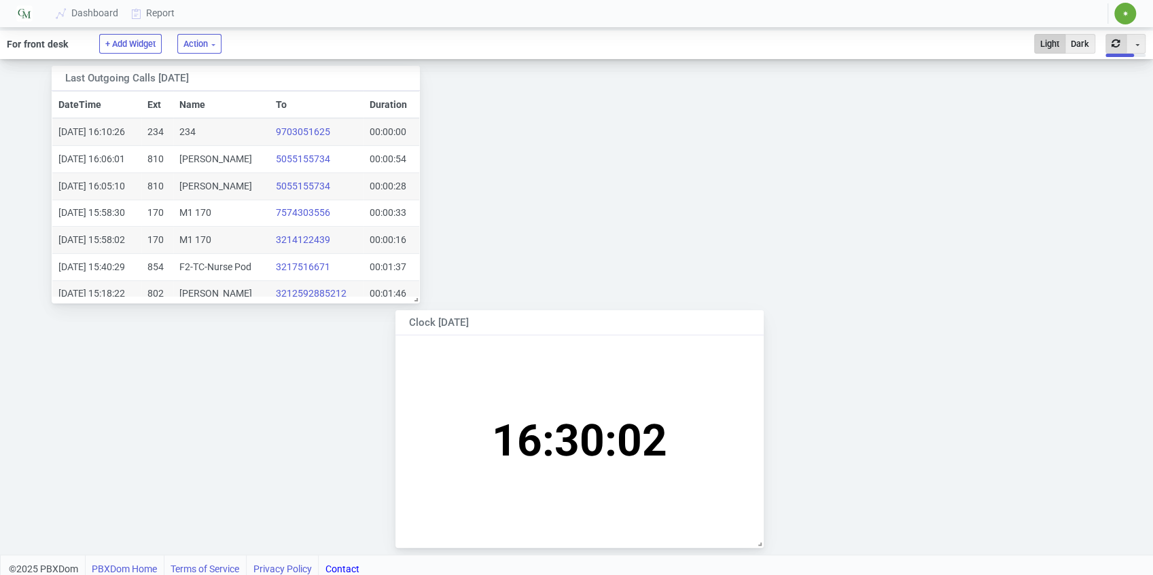
click at [1115, 42] on button "button" at bounding box center [1115, 44] width 21 height 20
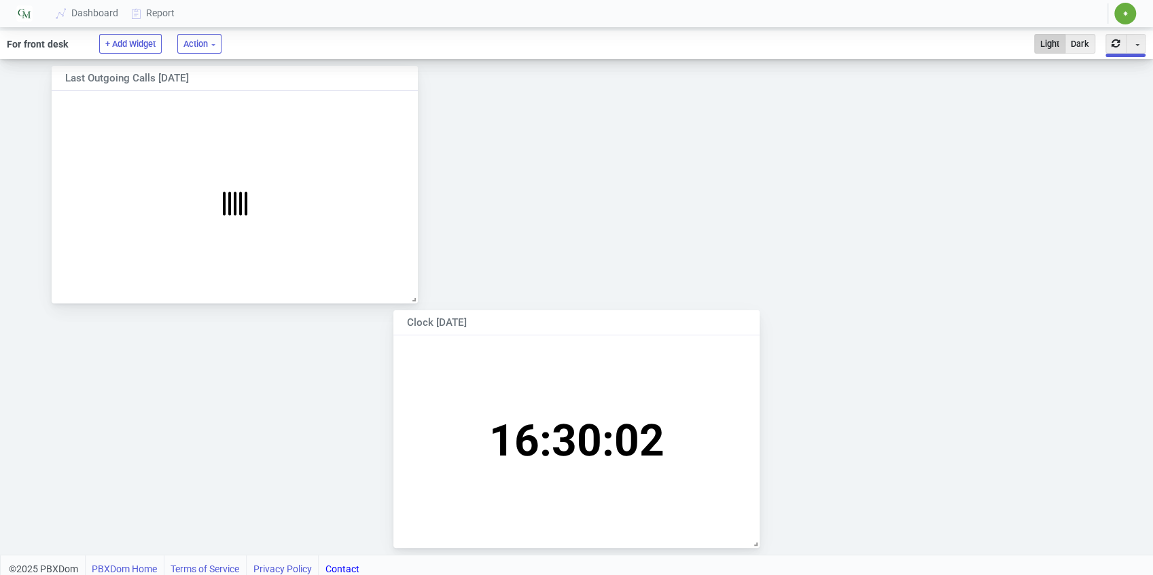
scroll to position [64, 188]
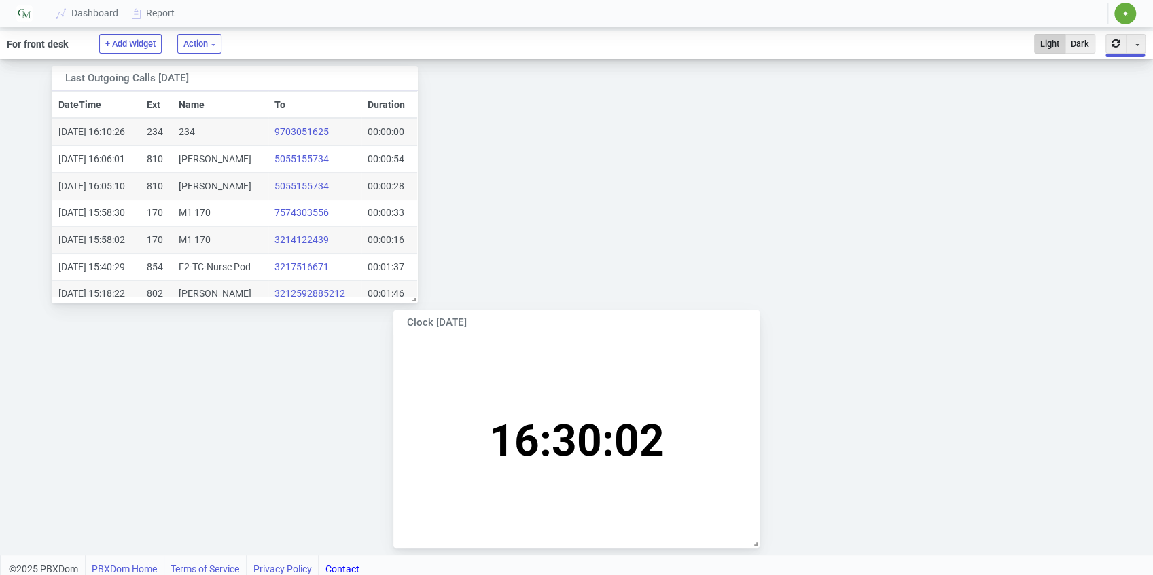
click at [1115, 42] on button "button" at bounding box center [1115, 44] width 21 height 20
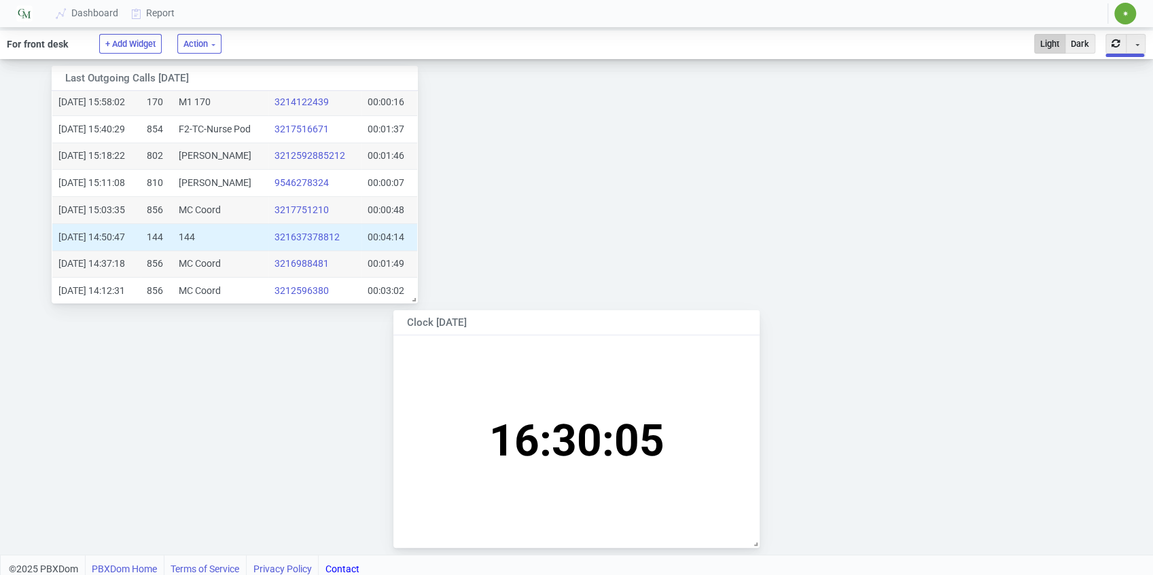
scroll to position [0, 0]
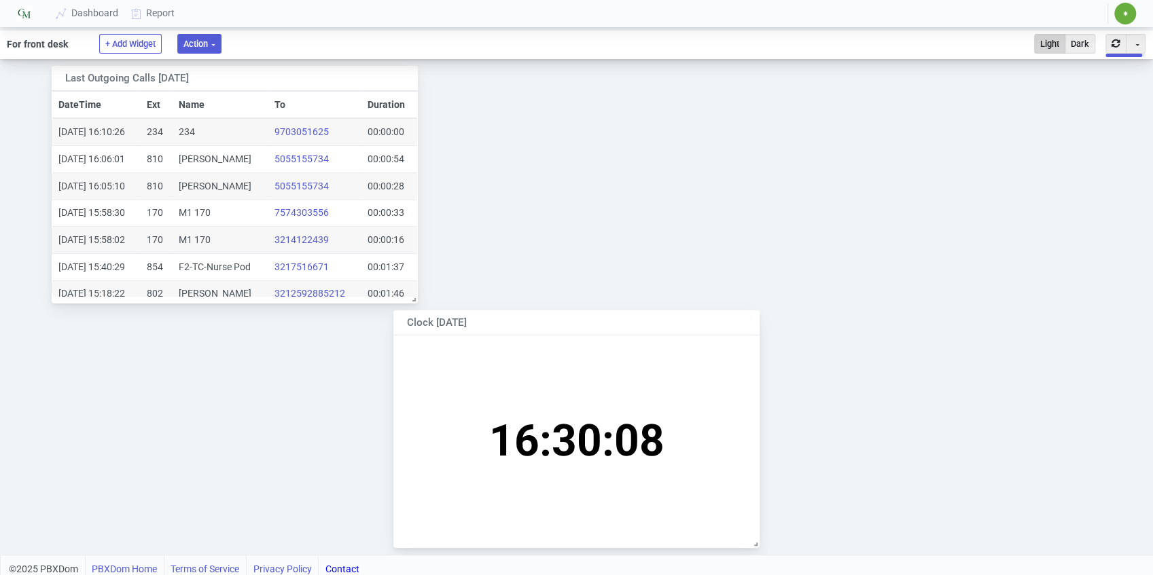
click at [216, 43] on button "Action" at bounding box center [199, 44] width 44 height 20
click at [230, 71] on button "Fullscreen" at bounding box center [259, 71] width 147 height 23
click at [1115, 42] on button "button" at bounding box center [1115, 44] width 21 height 20
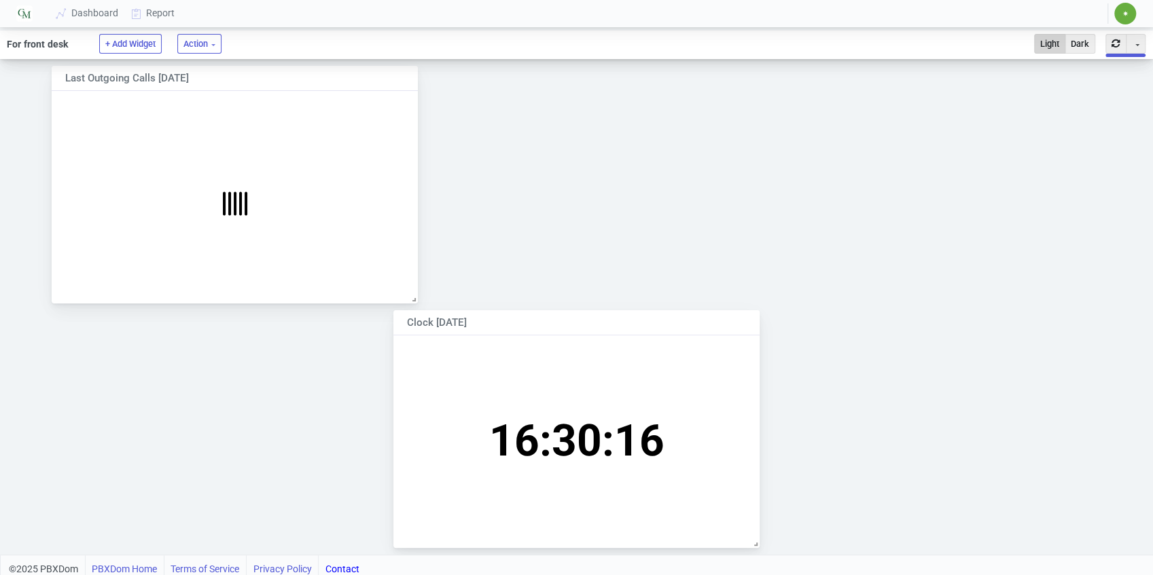
scroll to position [64, 188]
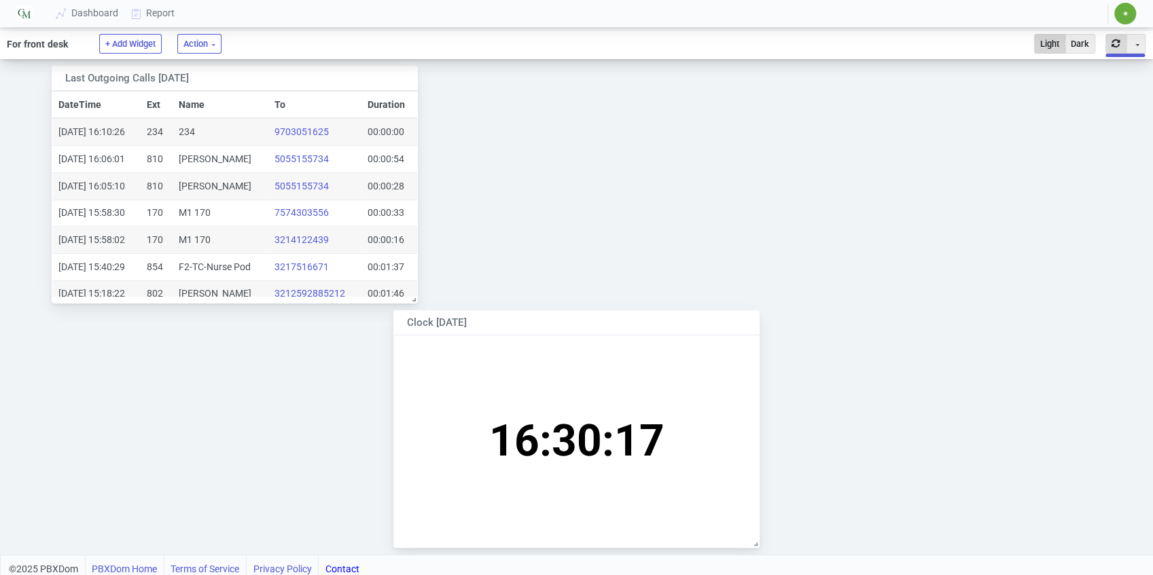
click at [1112, 41] on button "button" at bounding box center [1115, 44] width 21 height 20
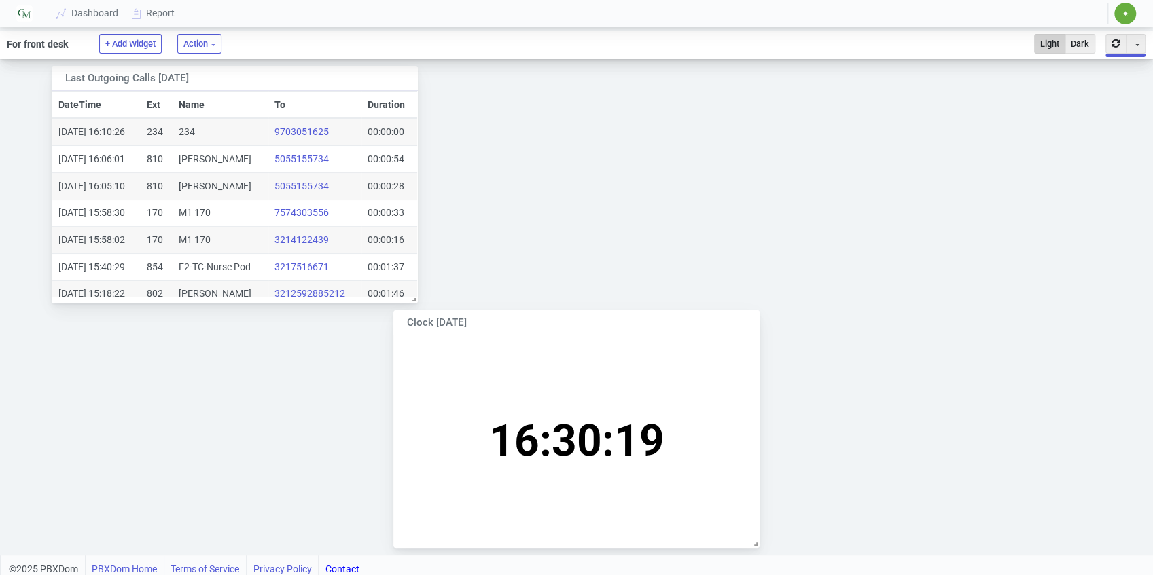
click at [1112, 41] on button "button" at bounding box center [1115, 44] width 21 height 20
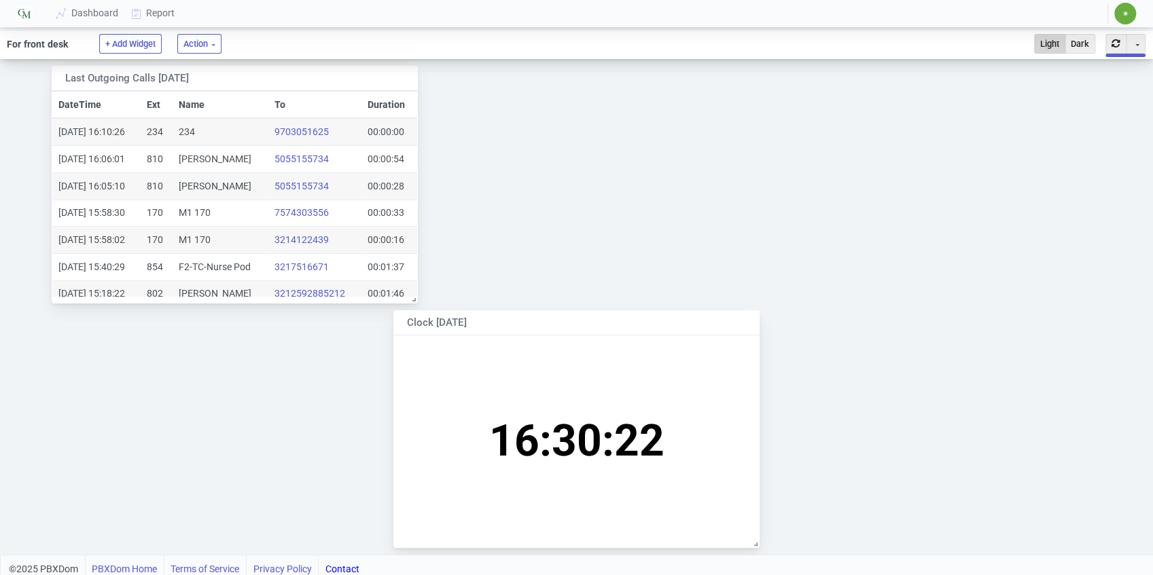
click at [1112, 41] on button "button" at bounding box center [1115, 44] width 21 height 20
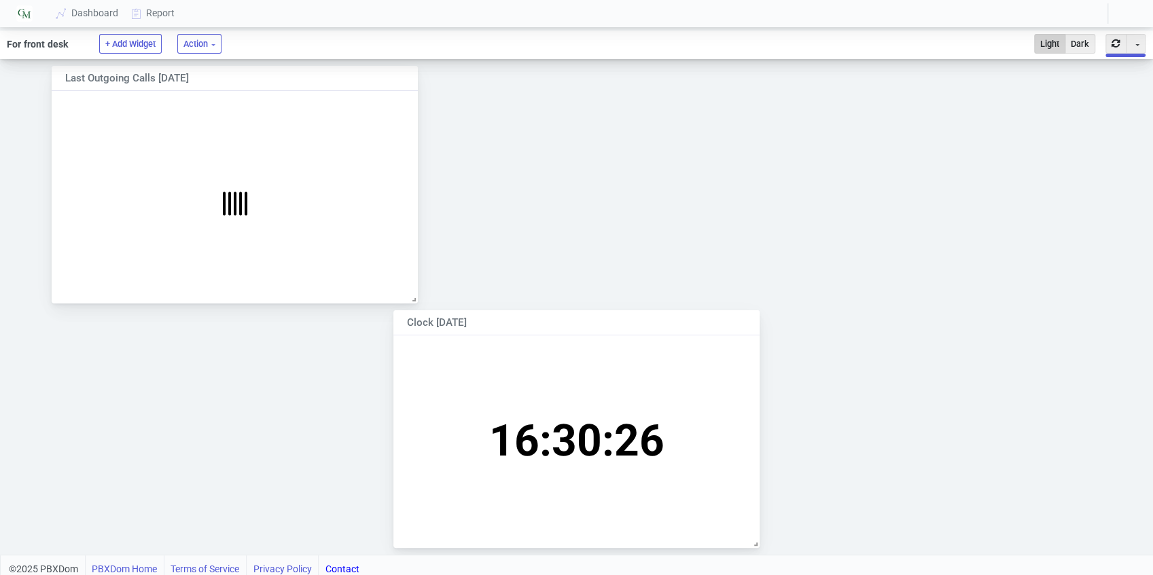
scroll to position [64, 188]
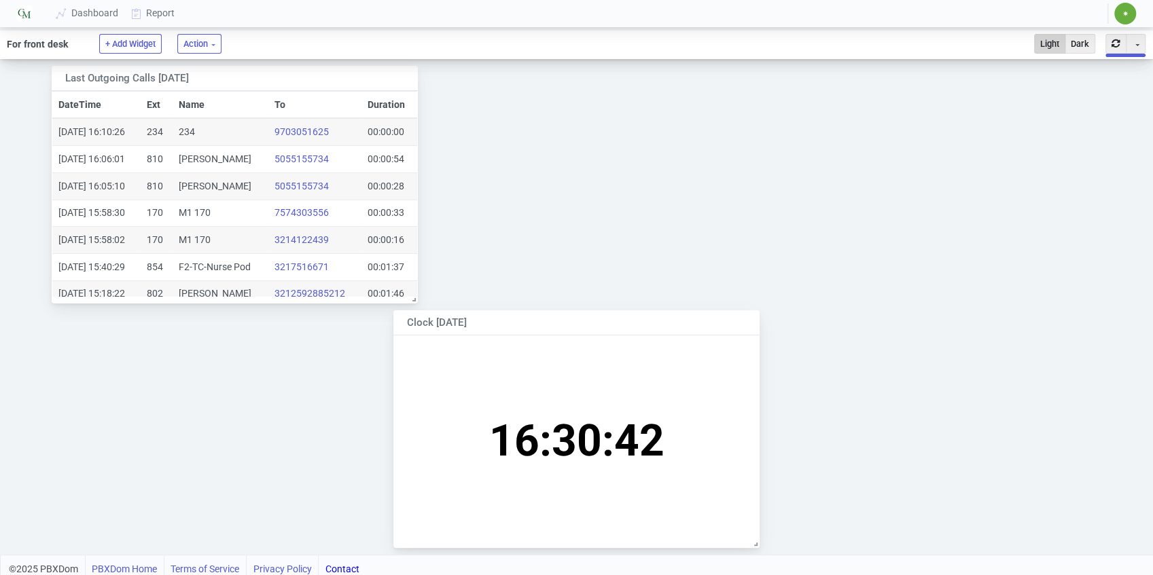
scroll to position [64, 188]
click at [1110, 38] on button "button" at bounding box center [1115, 44] width 21 height 20
click at [1114, 45] on button "button" at bounding box center [1115, 44] width 21 height 20
click at [1140, 45] on button "Toggle Dropdown" at bounding box center [1135, 44] width 20 height 20
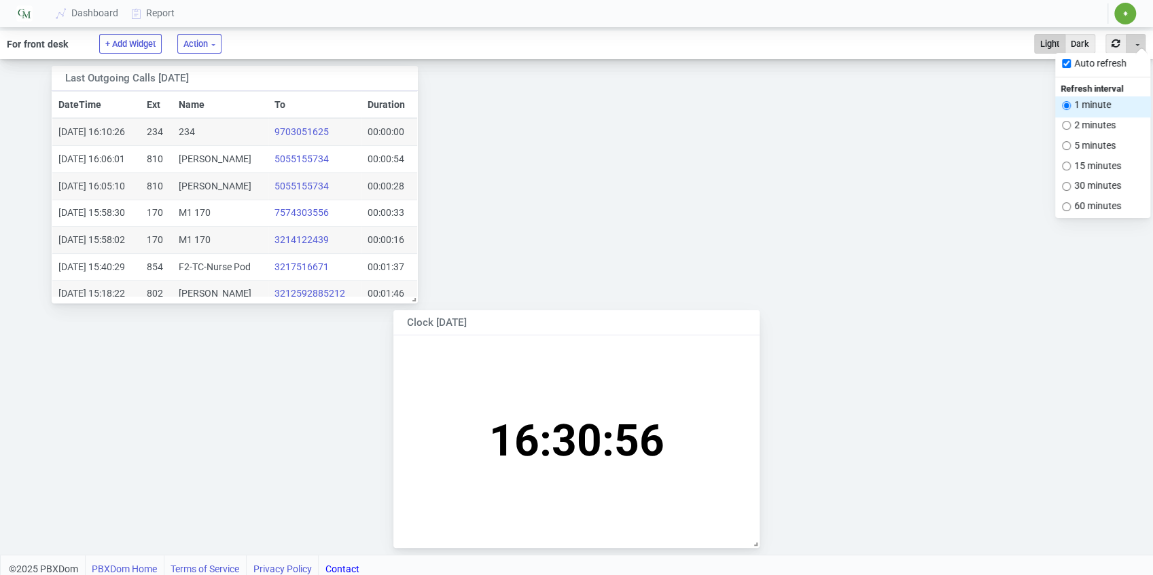
click at [1084, 107] on button "1 minute" at bounding box center [1102, 106] width 95 height 20
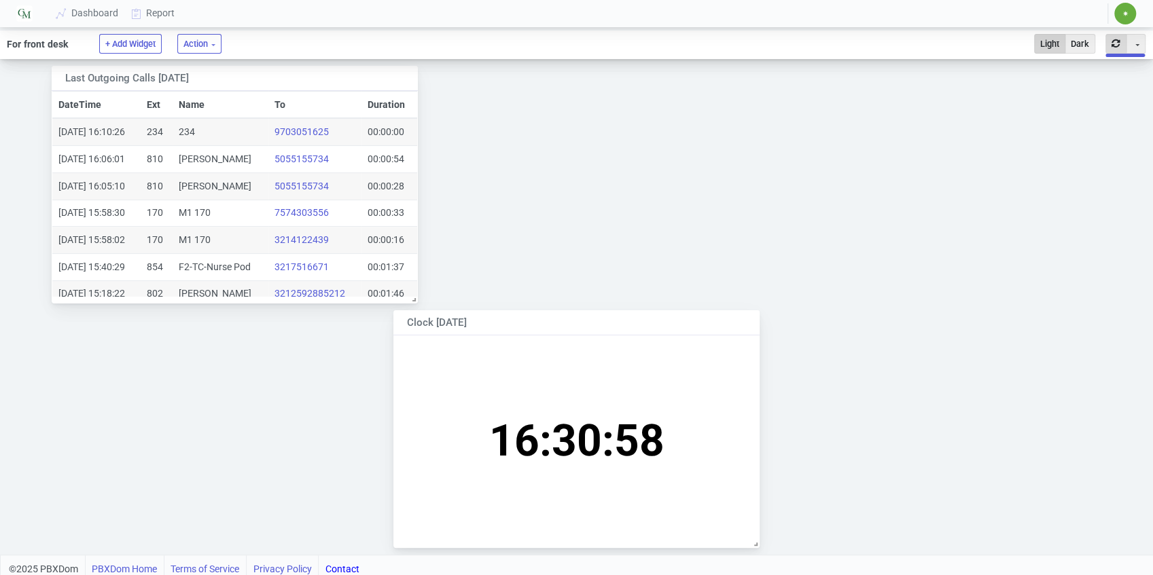
click at [1111, 41] on button "button" at bounding box center [1115, 44] width 21 height 20
click at [1114, 43] on button "button" at bounding box center [1115, 44] width 21 height 20
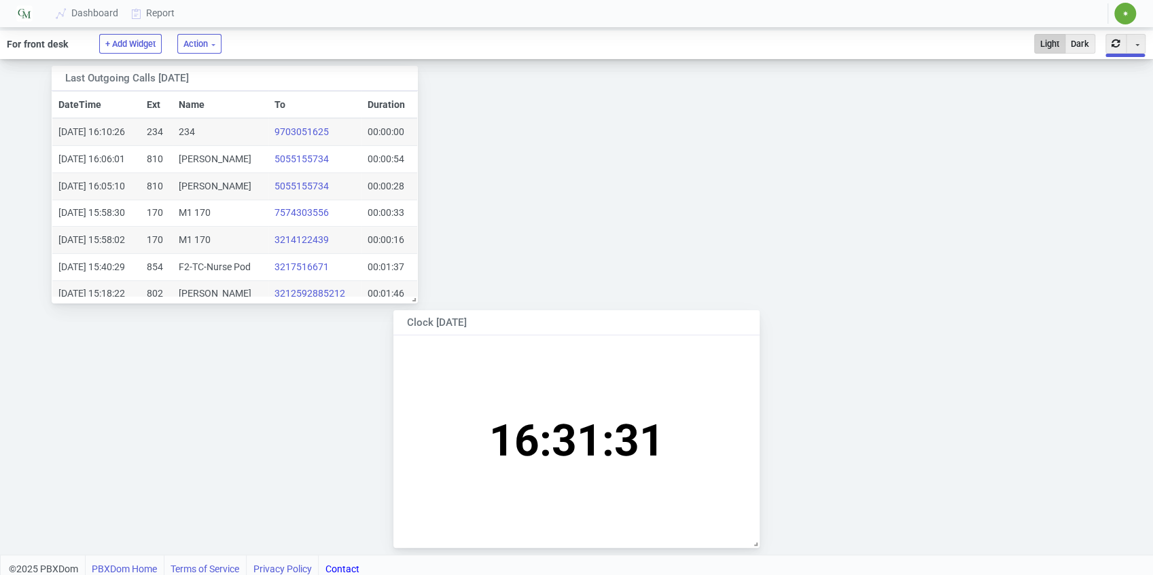
click at [1114, 43] on button "button" at bounding box center [1115, 44] width 21 height 20
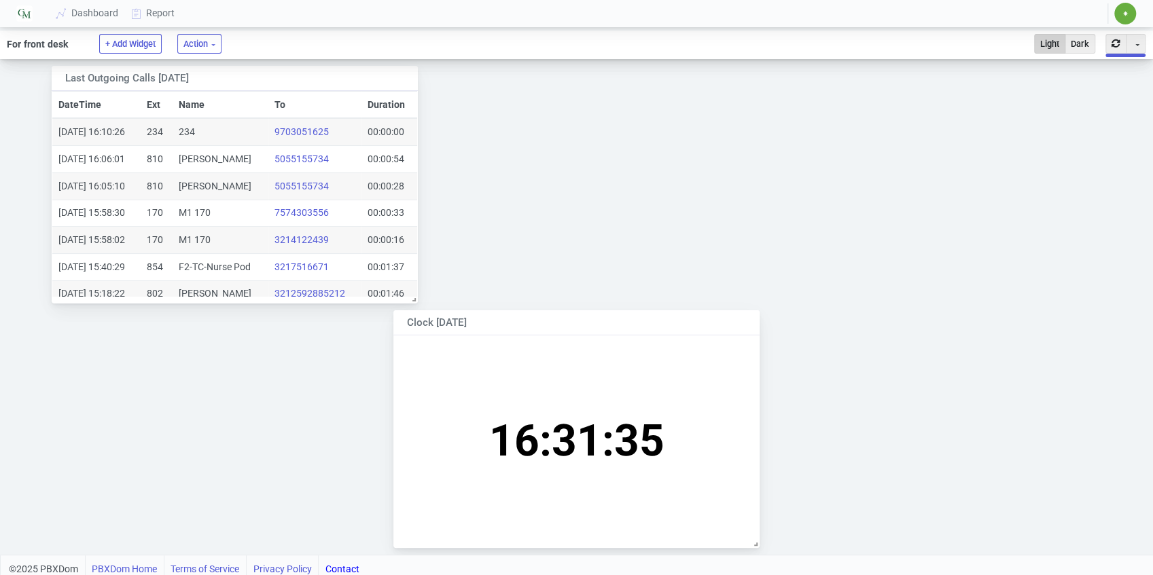
scroll to position [0, 0]
click at [1114, 43] on button "button" at bounding box center [1115, 44] width 21 height 20
click at [86, 7] on link "Dashboard" at bounding box center [87, 13] width 75 height 25
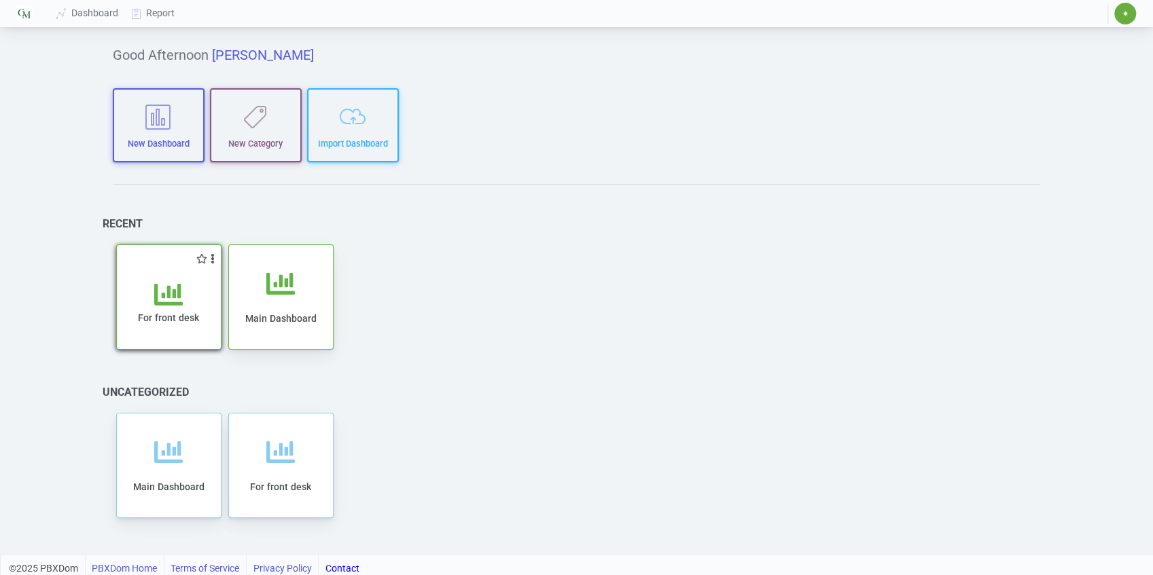
click at [182, 310] on div "For front desk" at bounding box center [168, 314] width 77 height 69
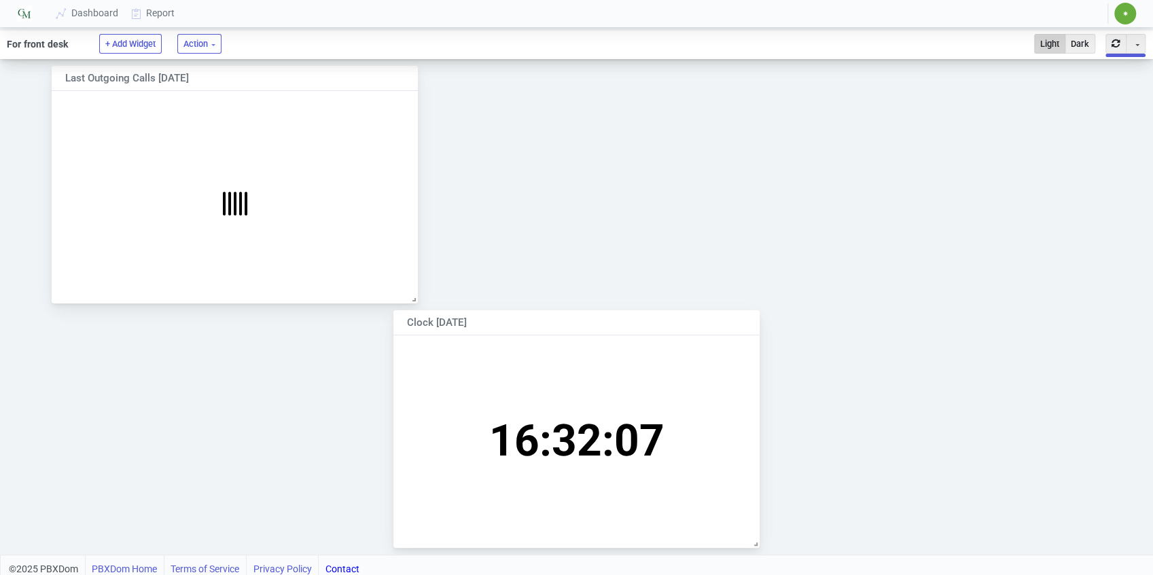
scroll to position [64, 188]
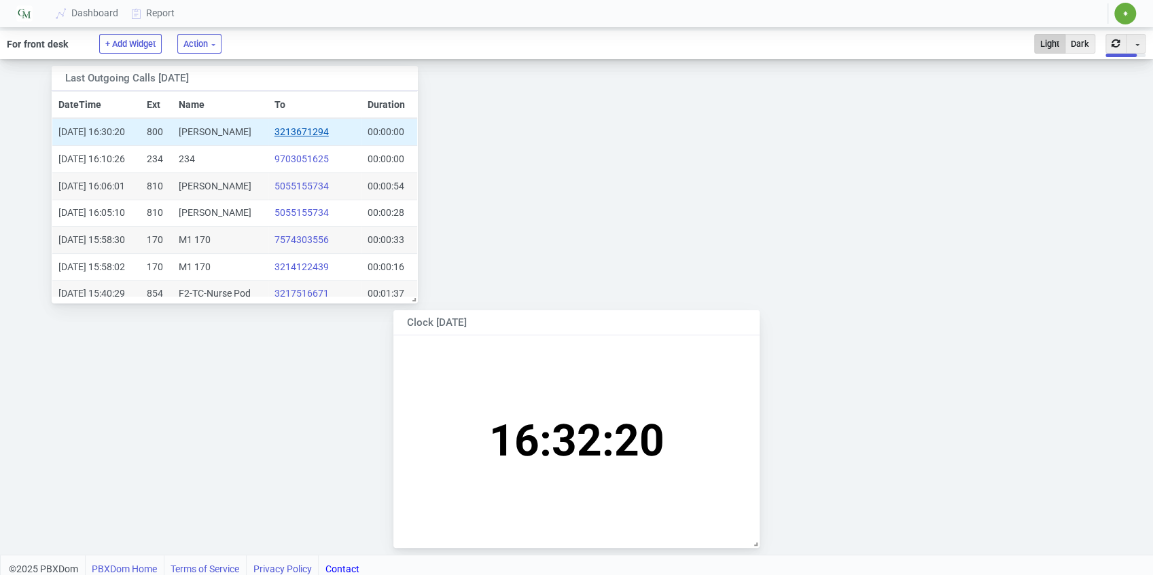
click at [297, 132] on link "3213671294" at bounding box center [301, 131] width 54 height 11
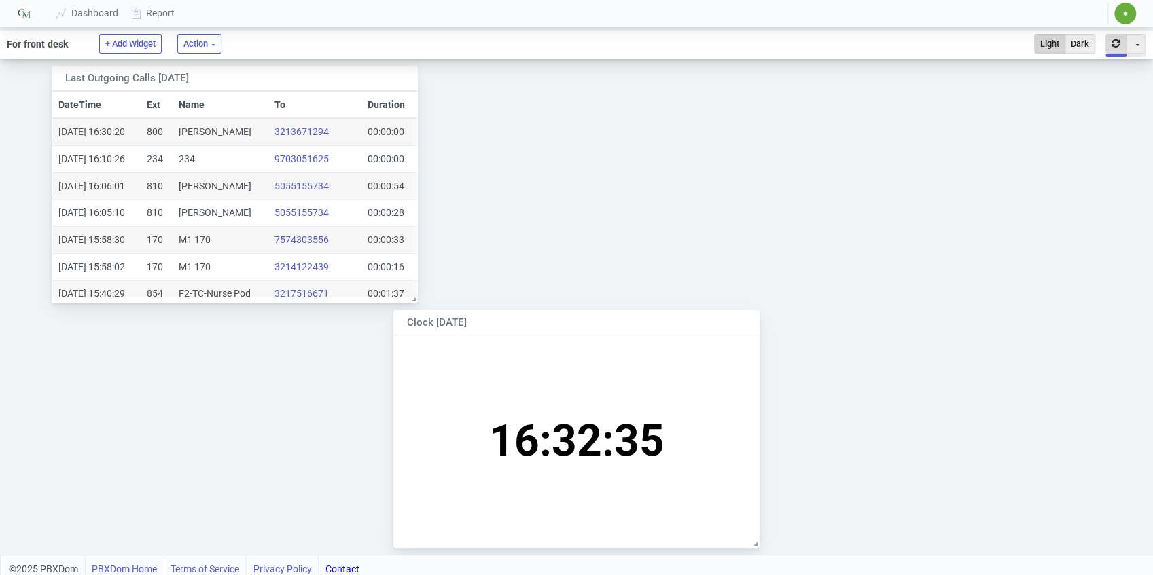
click at [1118, 37] on button "button" at bounding box center [1115, 44] width 21 height 20
click at [1114, 41] on button "button" at bounding box center [1115, 44] width 21 height 20
click at [1137, 42] on button "Toggle Dropdown" at bounding box center [1135, 44] width 20 height 20
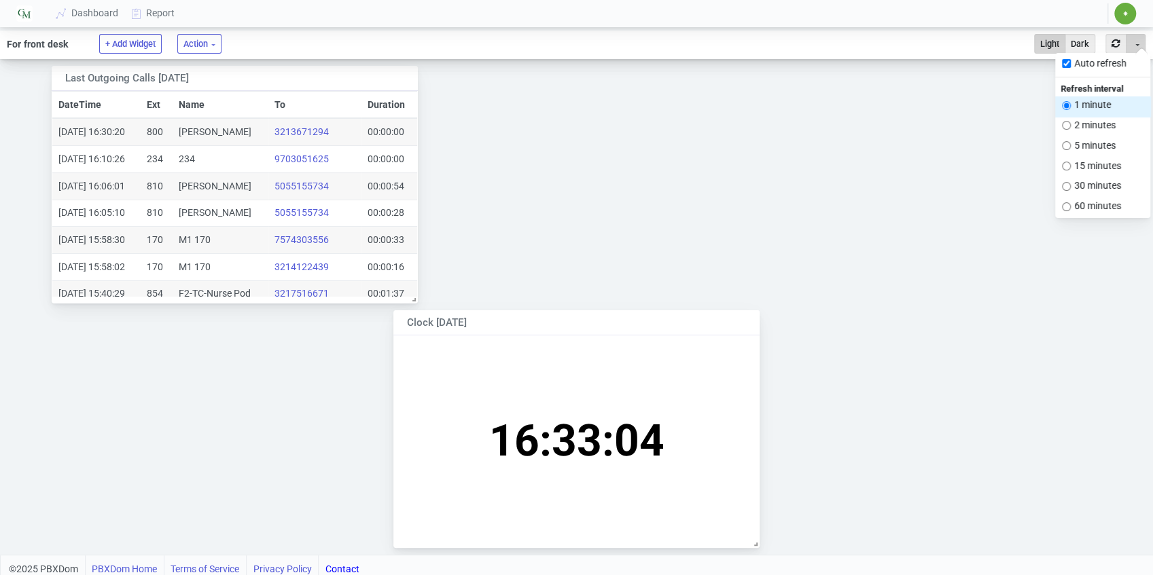
click at [1098, 103] on button "1 minute" at bounding box center [1102, 106] width 95 height 20
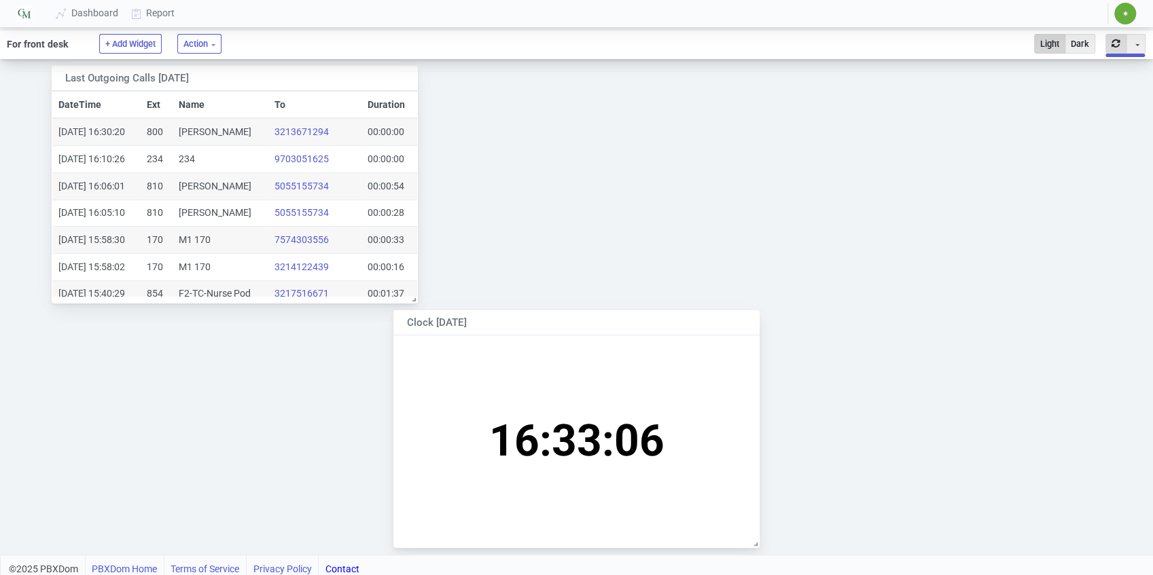
click at [1112, 44] on button "button" at bounding box center [1115, 44] width 21 height 20
click at [1110, 39] on button "button" at bounding box center [1115, 44] width 21 height 20
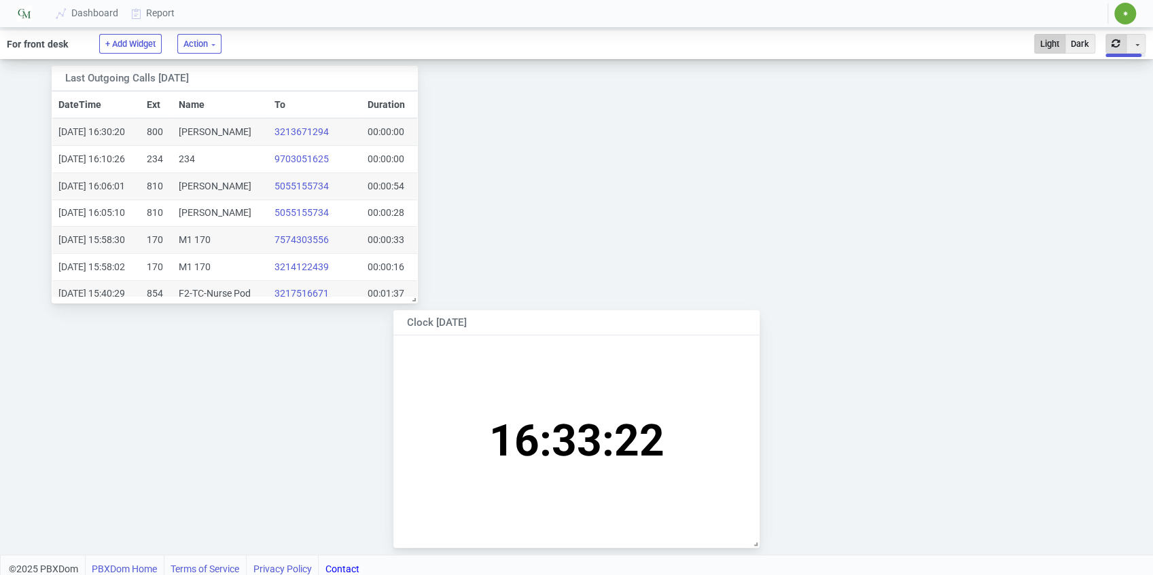
click at [1115, 38] on button "button" at bounding box center [1115, 44] width 21 height 20
click at [1117, 46] on button "button" at bounding box center [1115, 44] width 21 height 20
click at [1110, 42] on button "button" at bounding box center [1115, 44] width 21 height 20
click at [1118, 42] on button "button" at bounding box center [1115, 44] width 21 height 20
click at [1110, 45] on button "button" at bounding box center [1115, 44] width 21 height 20
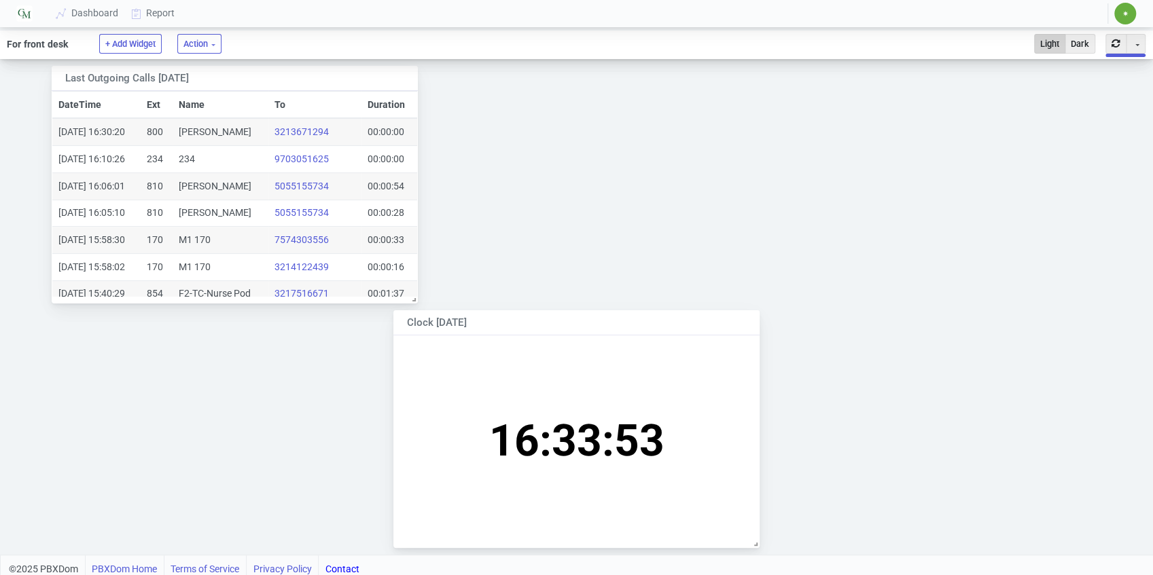
click at [1110, 45] on button "button" at bounding box center [1115, 44] width 21 height 20
drag, startPoint x: 522, startPoint y: 145, endPoint x: 978, endPoint y: 107, distance: 458.0
click at [532, 144] on div "Last Outgoing Calls [DATE] Toggle Dropdown Duplicate DateTime Ext Name To Durat…" at bounding box center [576, 307] width 1112 height 482
click at [1123, 12] on span "✷" at bounding box center [1125, 14] width 6 height 8
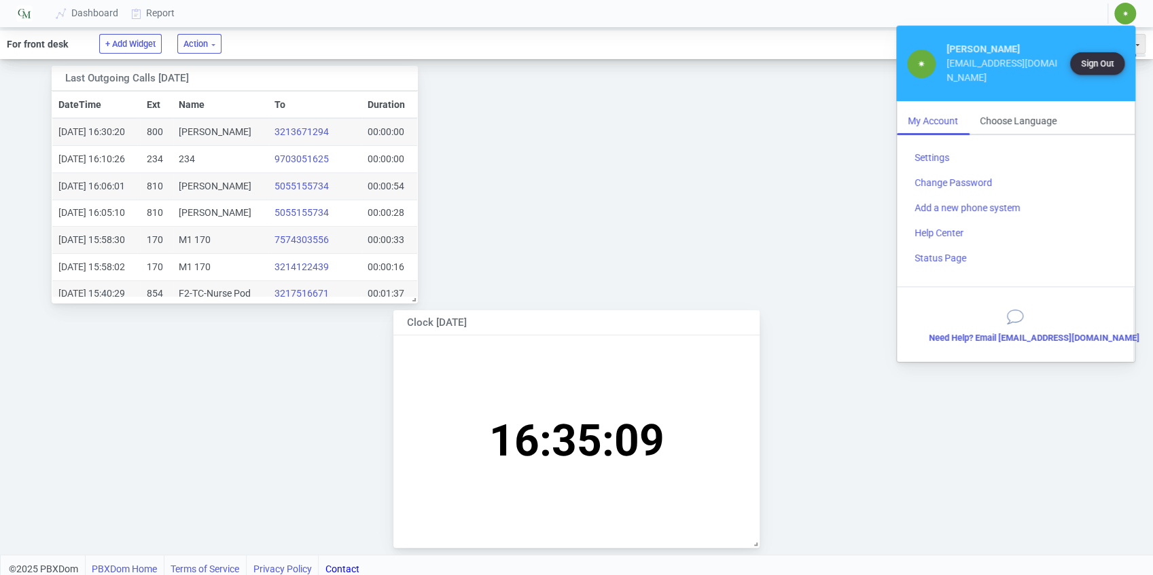
click at [1097, 52] on button "Sign Out" at bounding box center [1097, 63] width 54 height 22
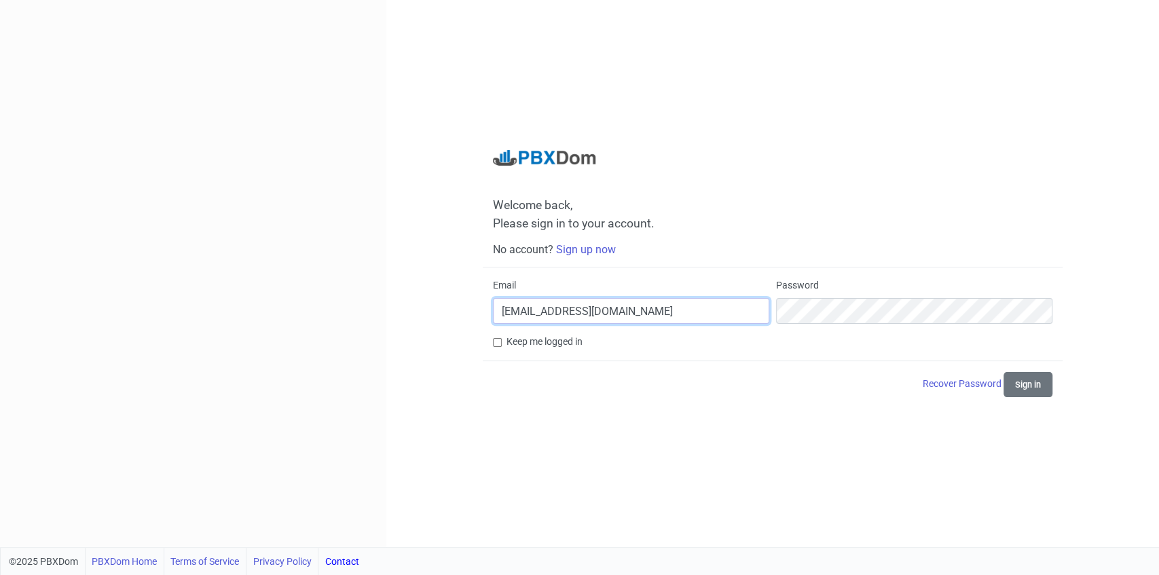
drag, startPoint x: 660, startPoint y: 312, endPoint x: 455, endPoint y: 312, distance: 205.1
click at [456, 312] on div "Welcome back, Please sign in to your account. No account? Sign up now Email [EM…" at bounding box center [772, 273] width 773 height 547
click at [0, 575] on nordpass-autofill-portal at bounding box center [0, 575] width 0 height 0
drag, startPoint x: 903, startPoint y: 440, endPoint x: 848, endPoint y: 440, distance: 54.3
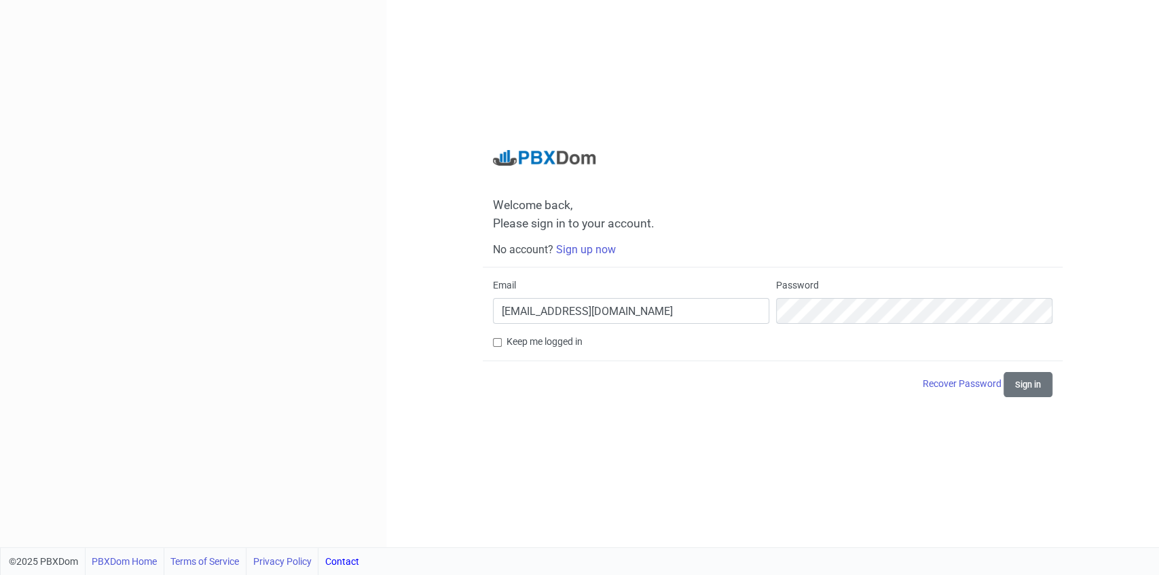
click at [0, 575] on nordpass-autofill-portal at bounding box center [0, 575] width 0 height 0
click at [928, 230] on h4 "Welcome back, Please sign in to your account." at bounding box center [773, 215] width 560 height 34
click at [1025, 378] on button "Sign in" at bounding box center [1028, 384] width 49 height 25
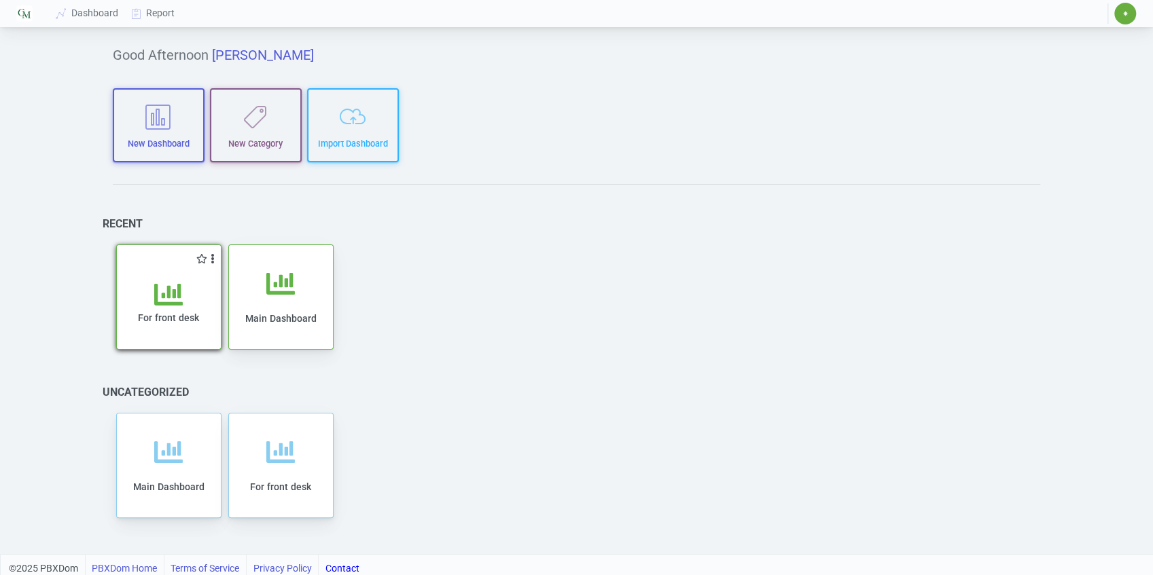
click at [182, 302] on icon at bounding box center [168, 294] width 29 height 29
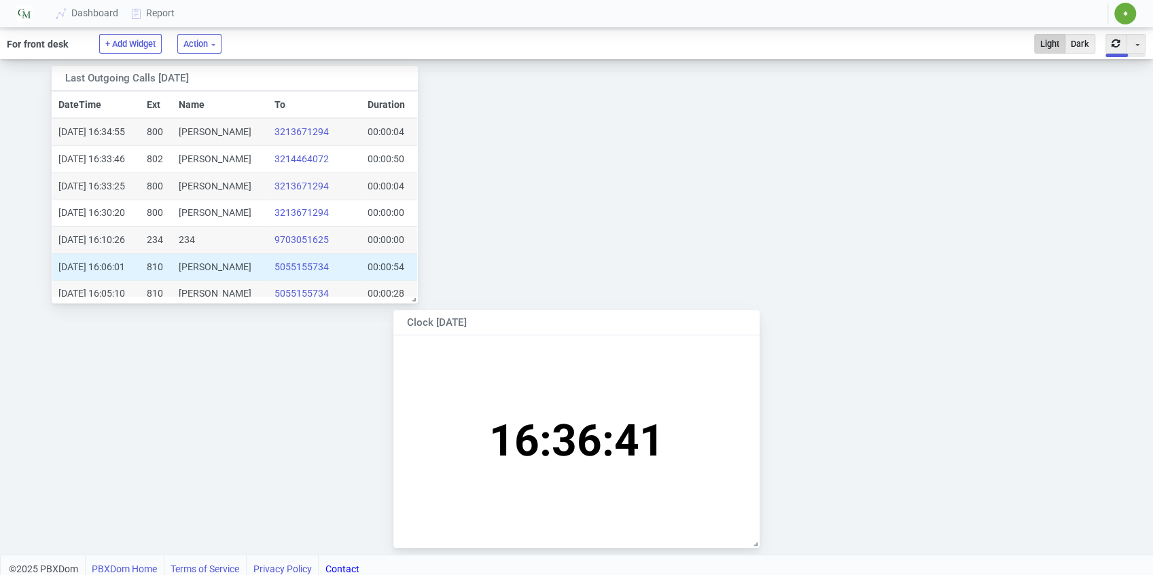
click at [205, 267] on td "[PERSON_NAME]" at bounding box center [221, 266] width 96 height 27
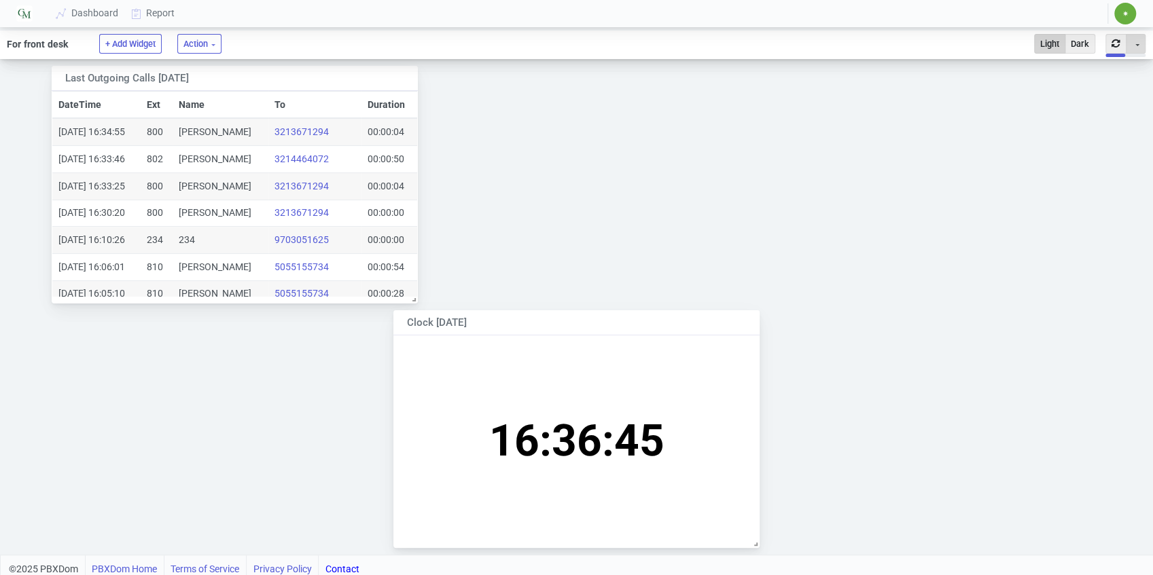
click at [1138, 43] on button "Toggle Dropdown" at bounding box center [1135, 44] width 20 height 20
click at [952, 141] on div "Last Outgoing Calls [DATE] Toggle Dropdown Duplicate DateTime Ext Name To Durat…" at bounding box center [576, 307] width 1112 height 482
click at [1134, 41] on button "Toggle Dropdown" at bounding box center [1135, 44] width 20 height 20
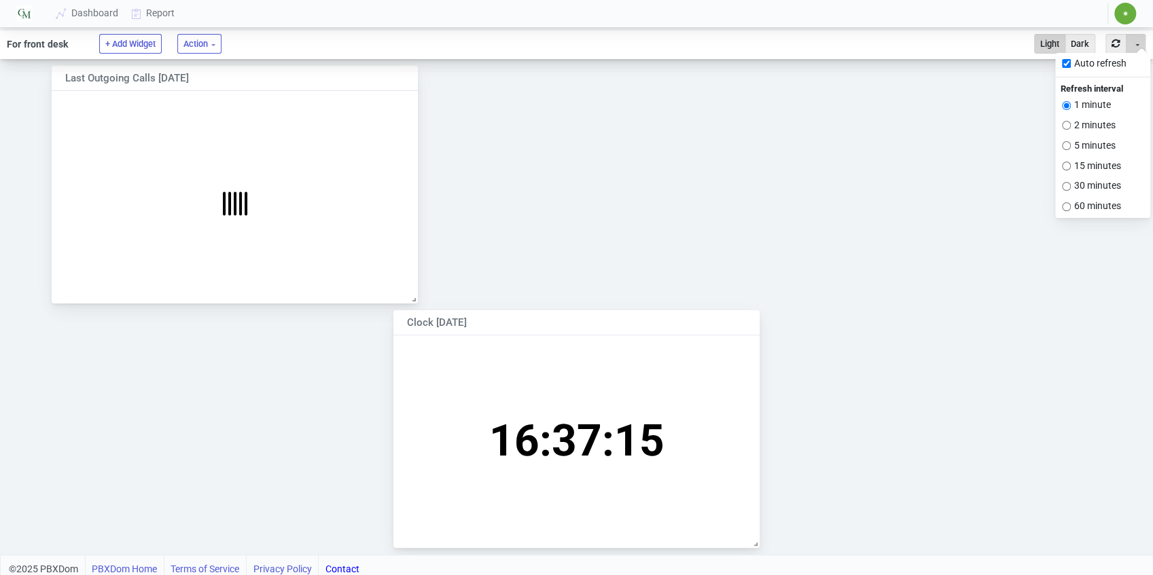
scroll to position [64, 188]
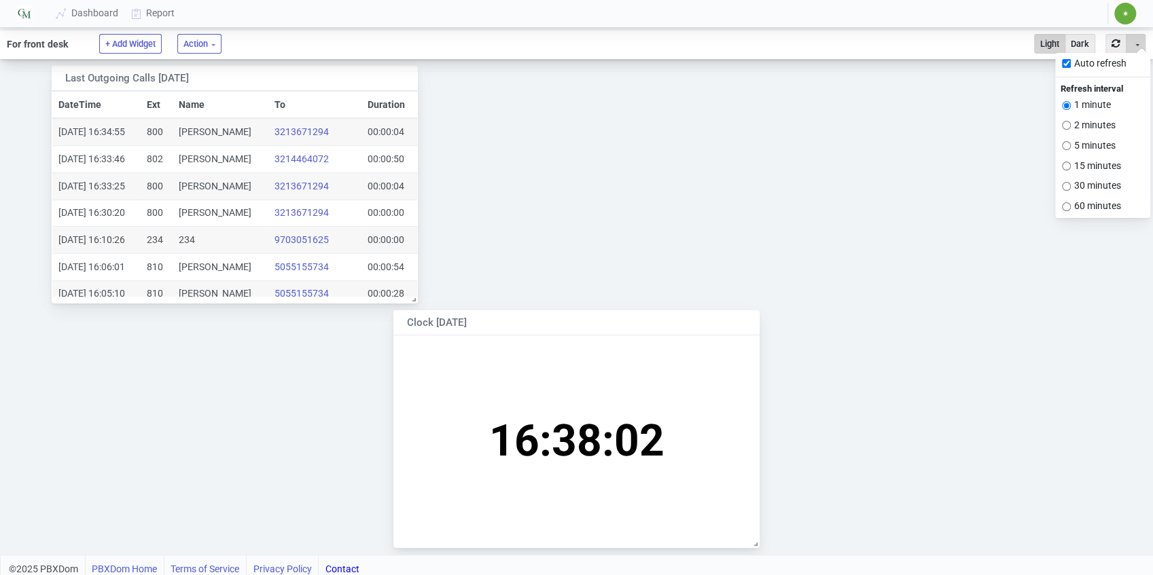
click at [590, 451] on time "16:38:02" at bounding box center [576, 441] width 175 height 51
click at [560, 443] on time "16:38:02" at bounding box center [576, 441] width 175 height 51
click at [590, 443] on time "16:38:03" at bounding box center [576, 441] width 175 height 51
click at [626, 441] on time "16:38:05" at bounding box center [576, 441] width 175 height 51
